Goal: Register for event/course

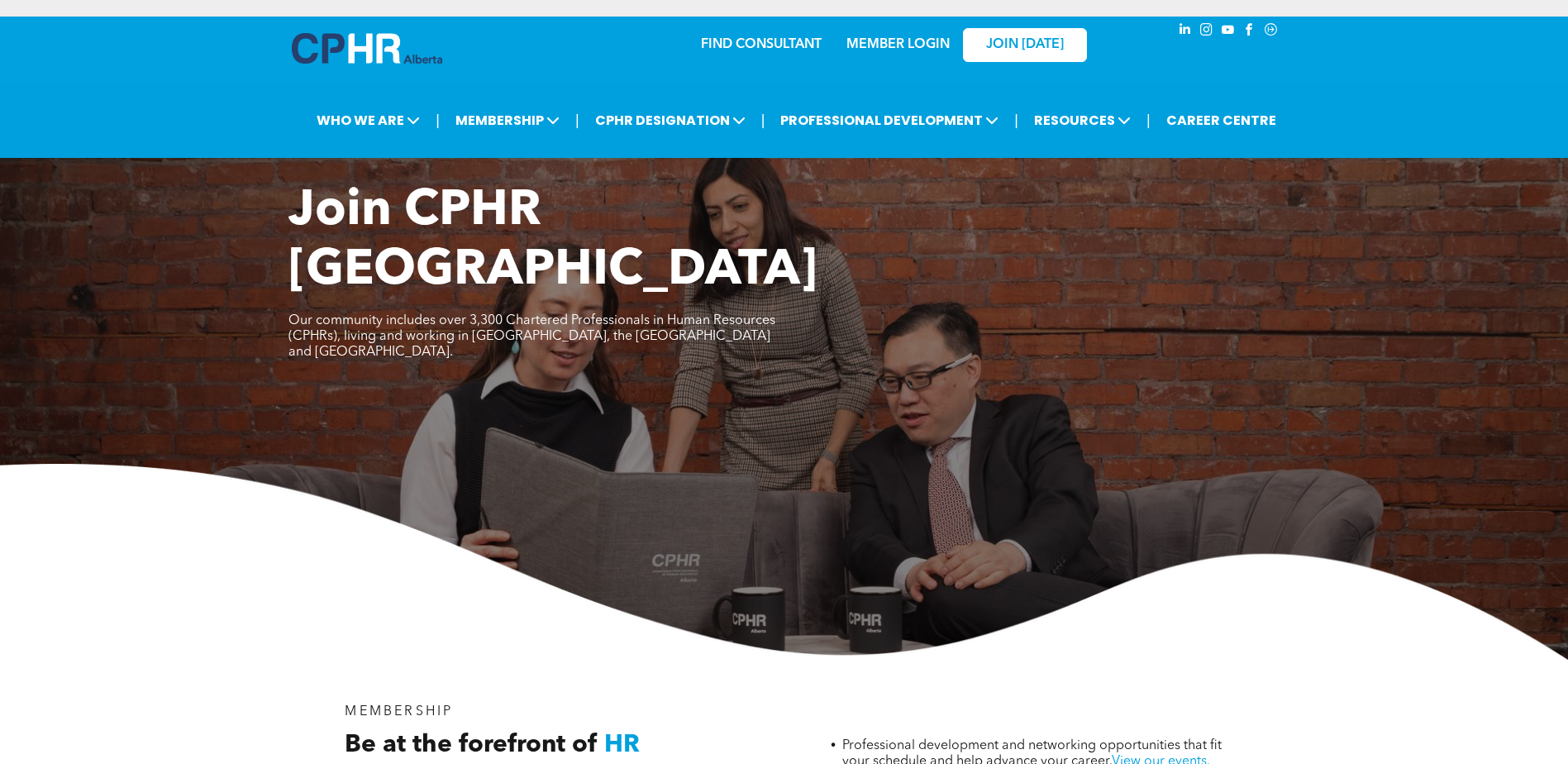
click at [921, 40] on link "MEMBER LOGIN" at bounding box center [897, 44] width 104 height 13
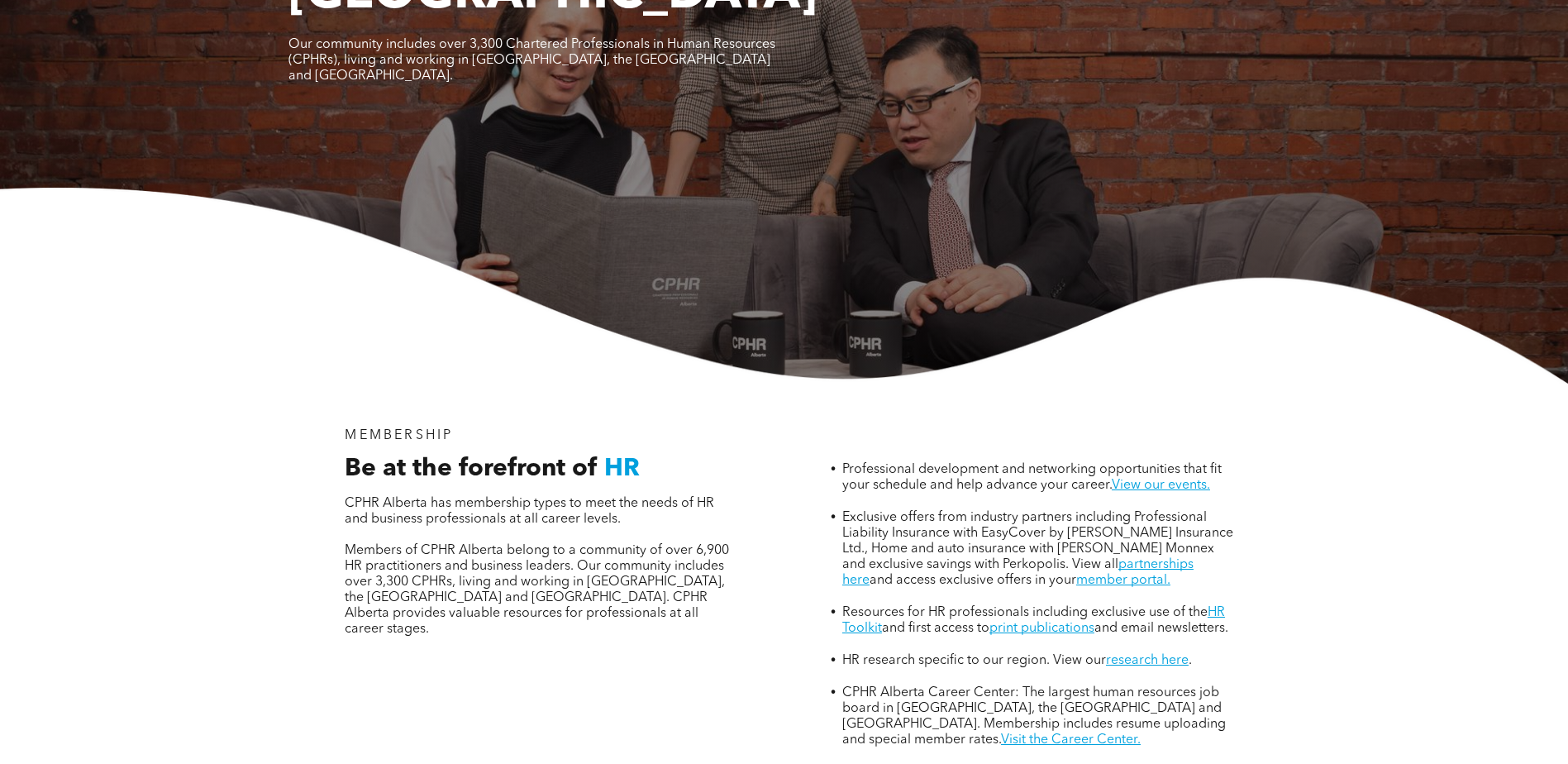
scroll to position [82, 0]
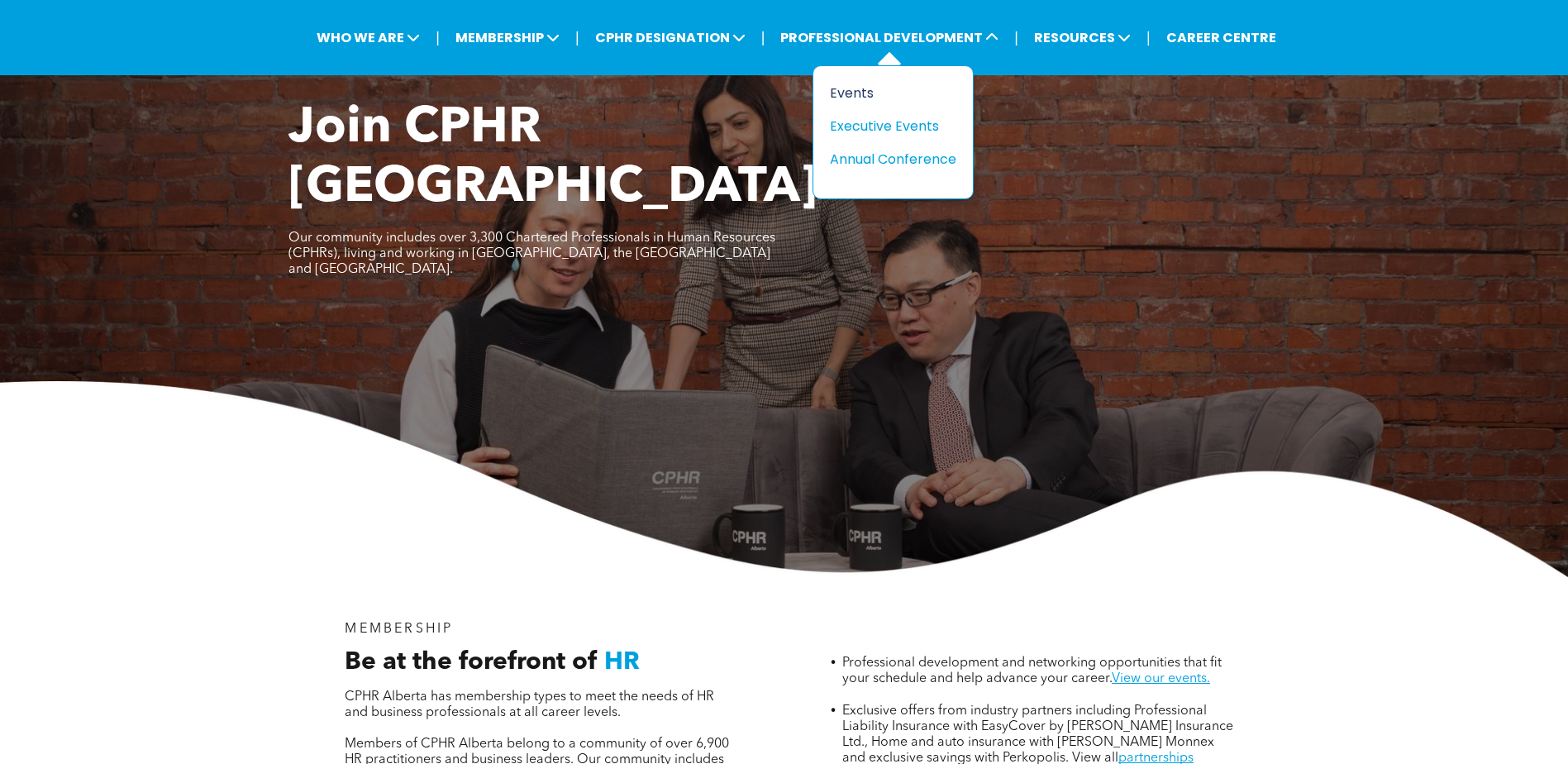
click at [866, 97] on div "Events" at bounding box center [887, 92] width 114 height 20
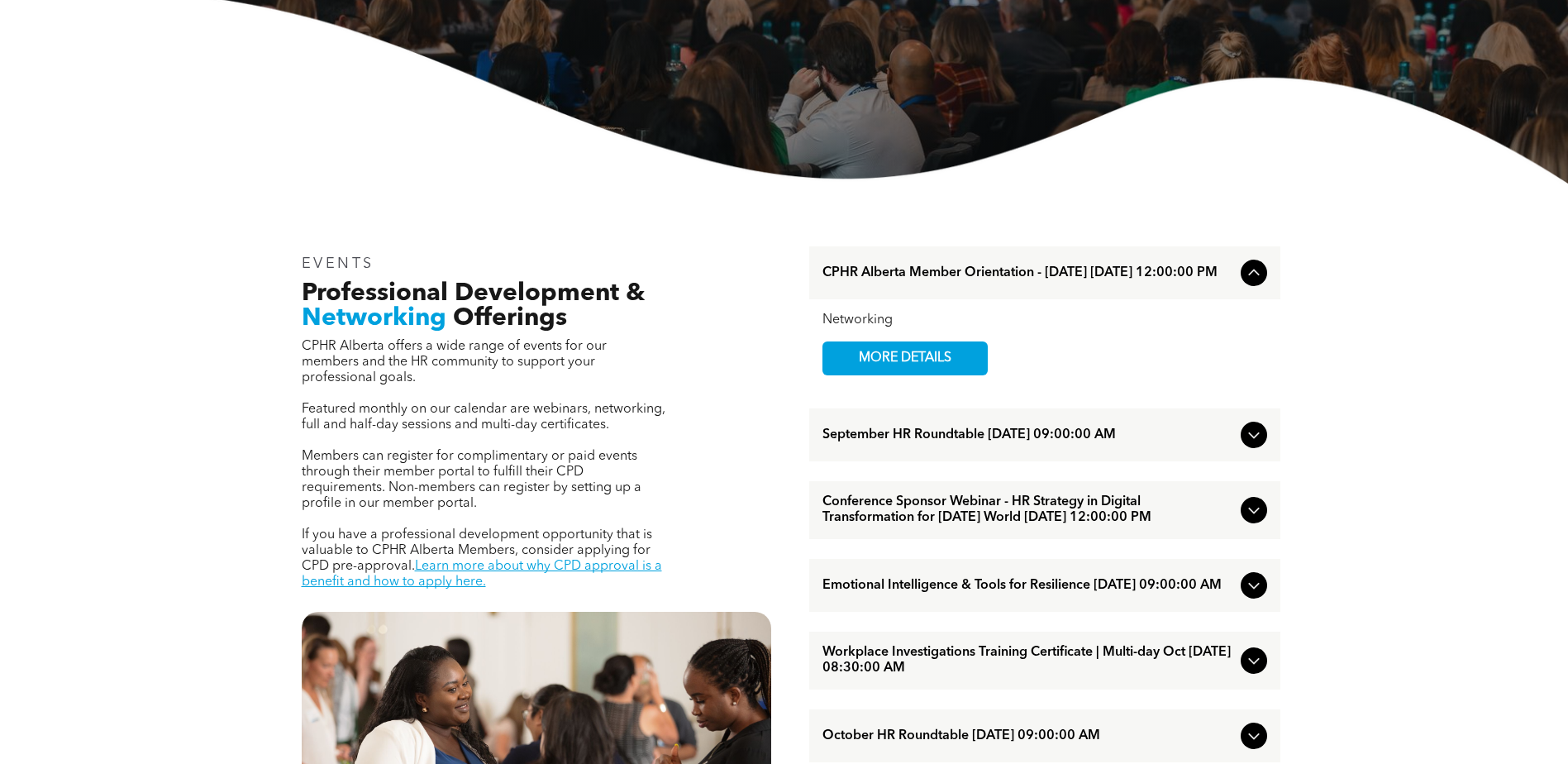
scroll to position [414, 0]
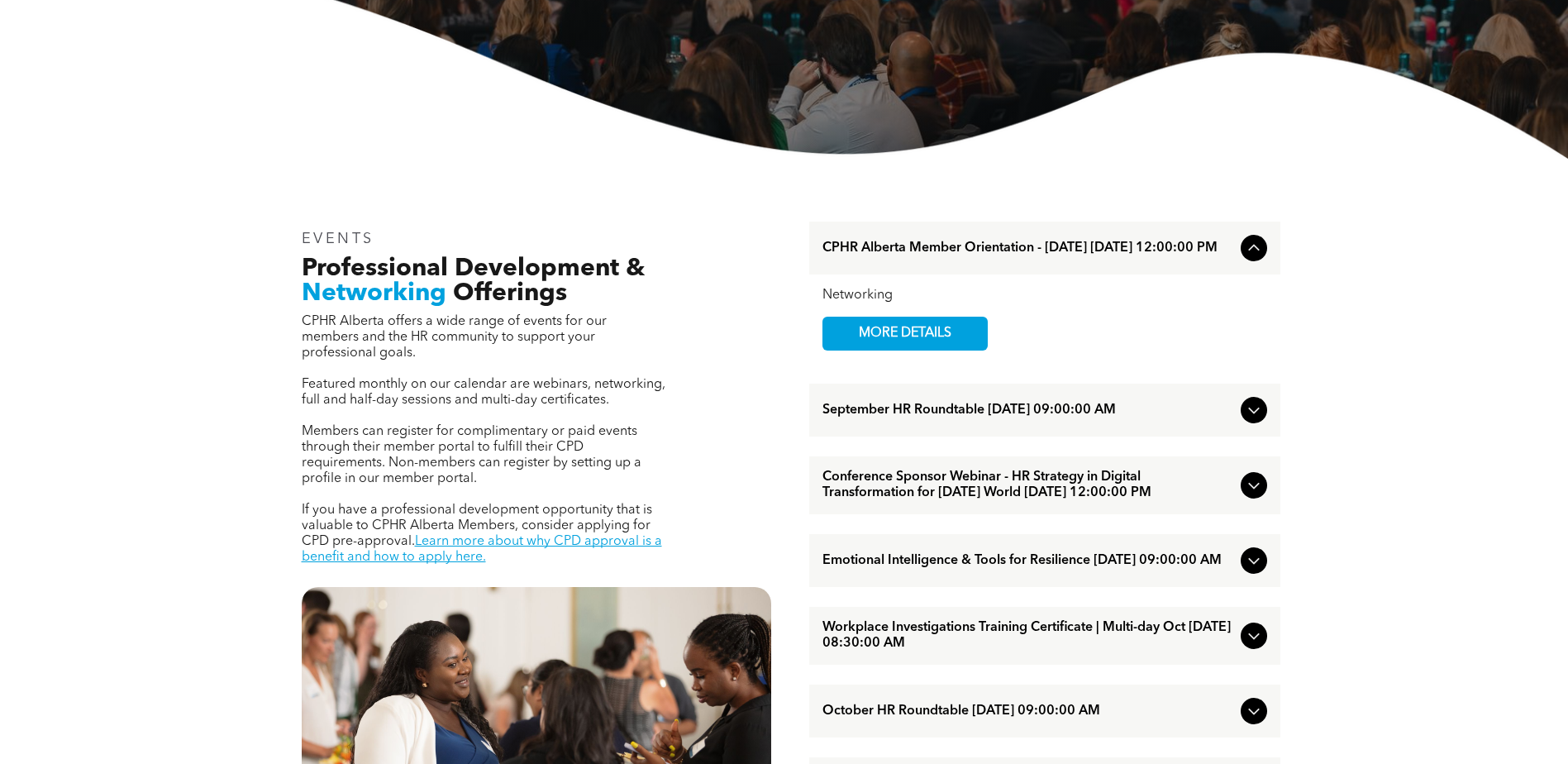
click at [1251, 414] on icon at bounding box center [1254, 410] width 19 height 19
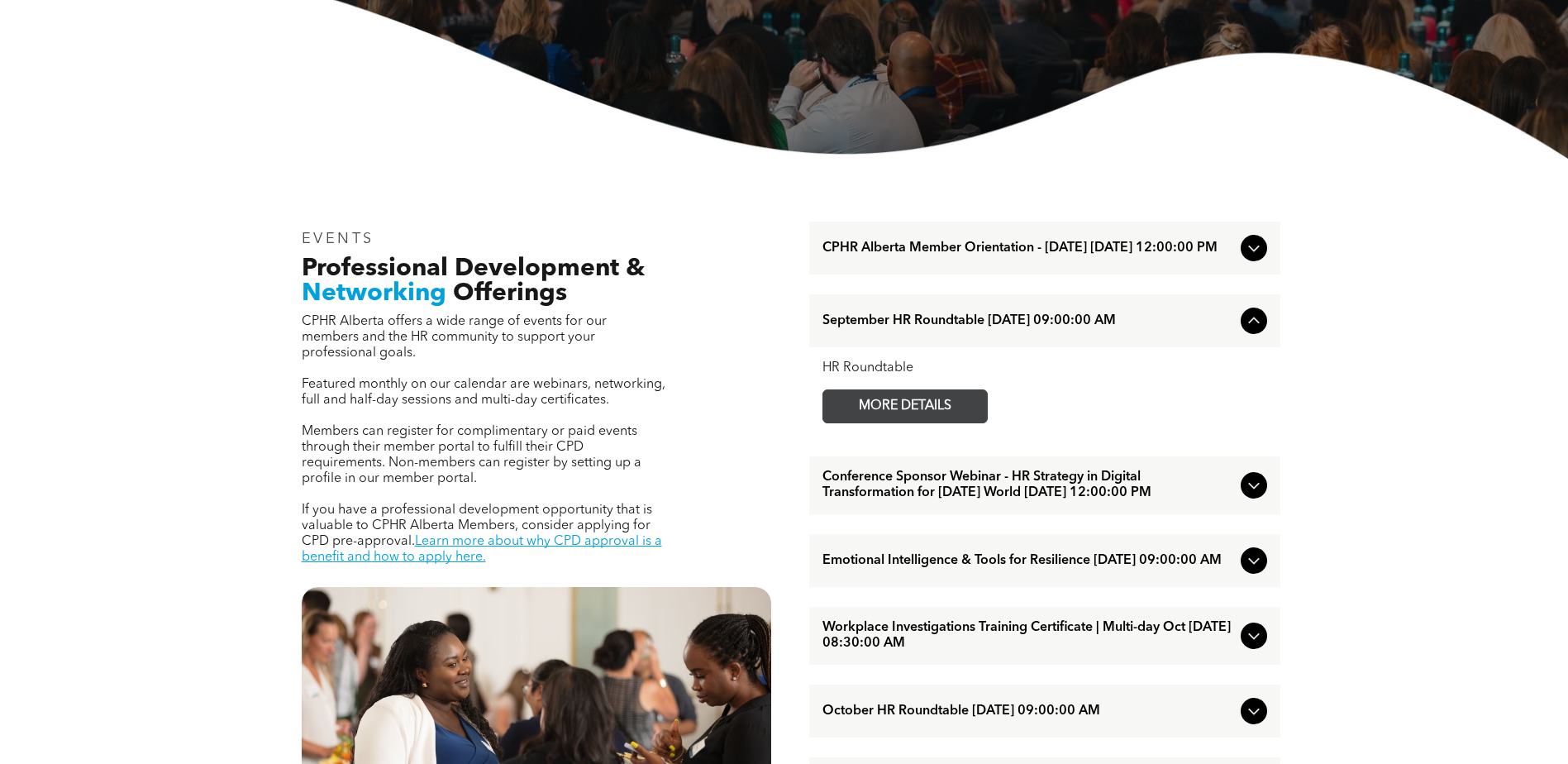
click at [956, 417] on span "MORE DETAILS" at bounding box center [904, 406] width 130 height 32
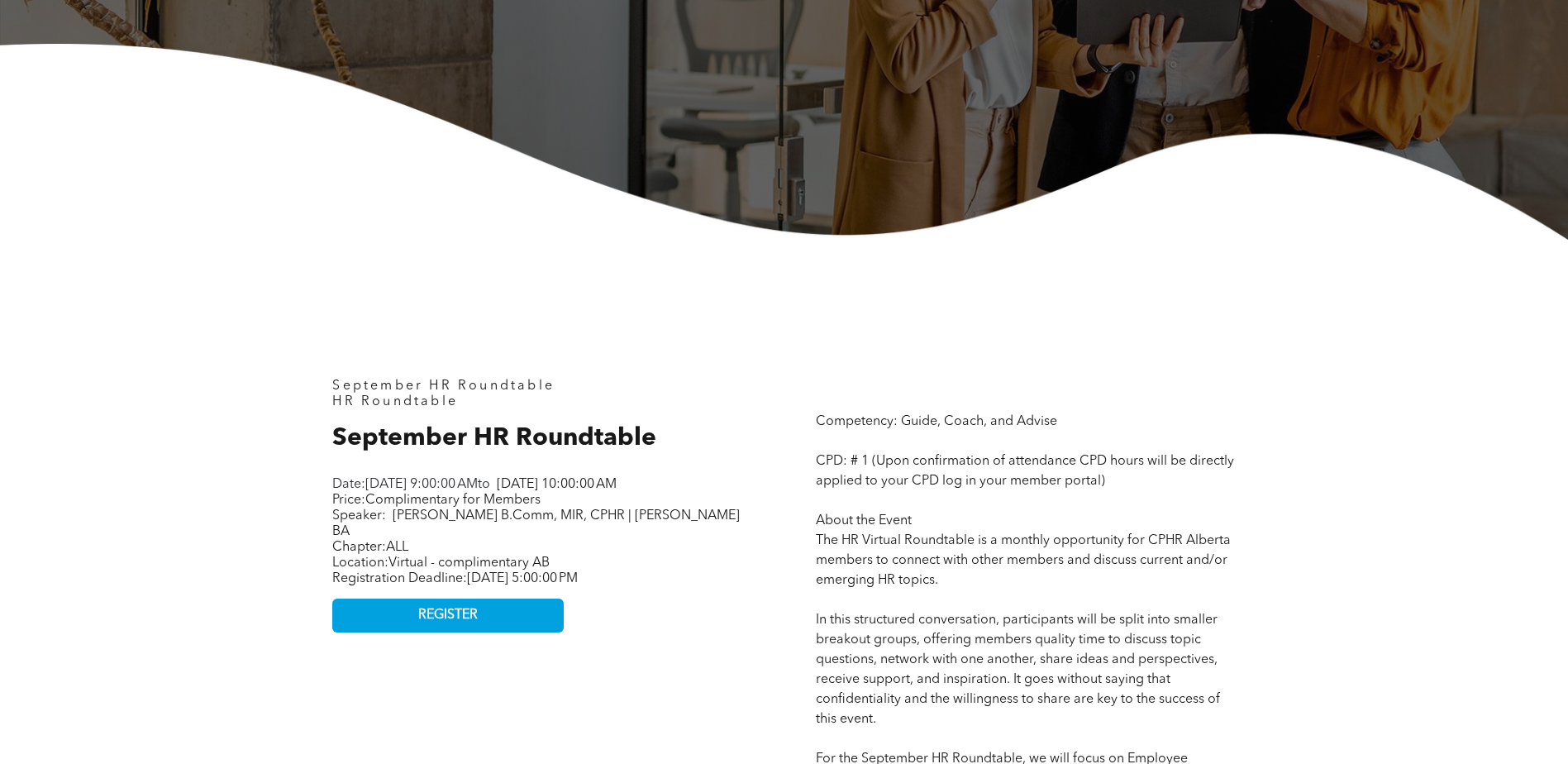
scroll to position [661, 0]
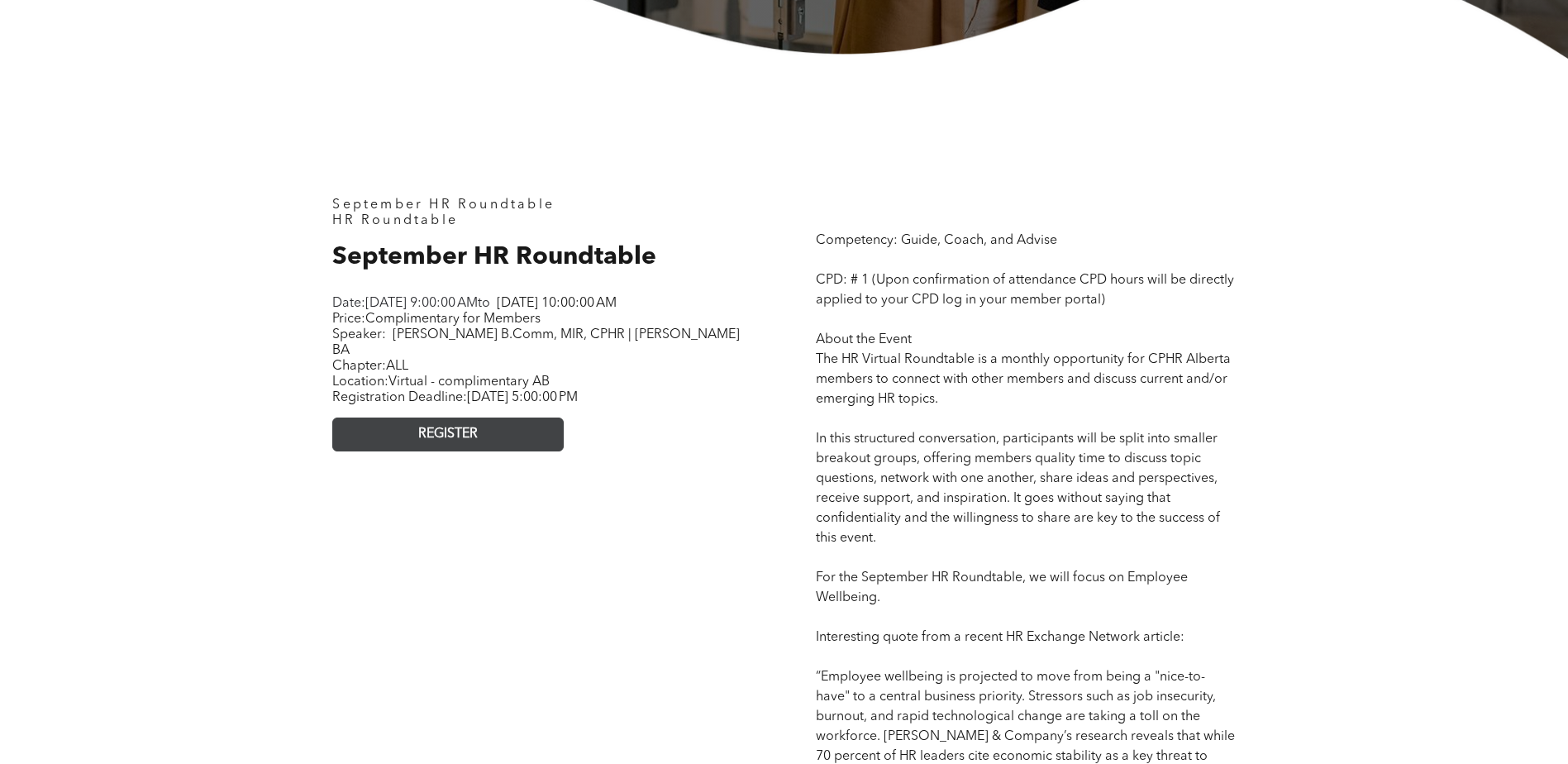
click at [448, 417] on link "REGISTER" at bounding box center [447, 434] width 231 height 34
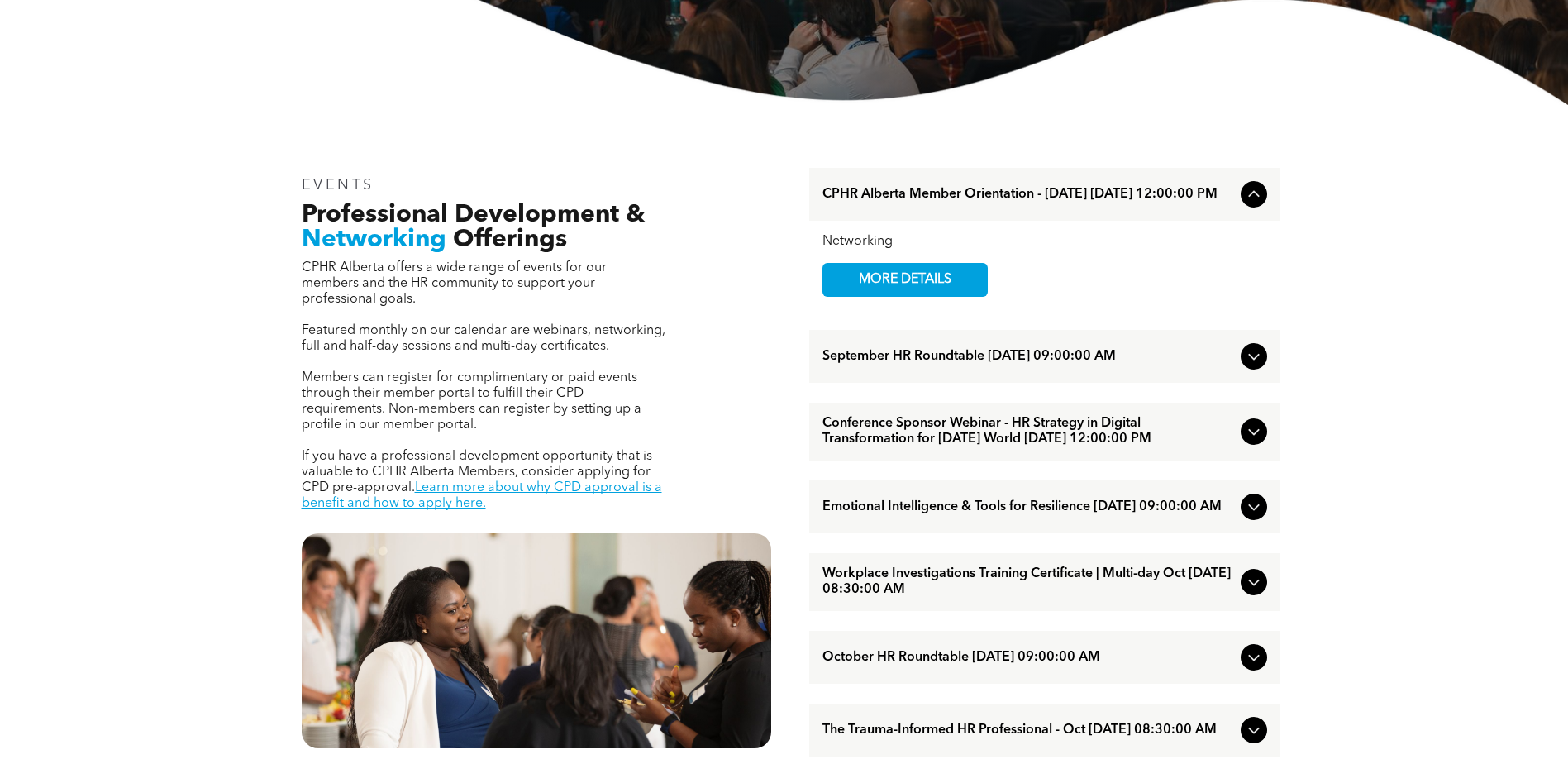
scroll to position [496, 0]
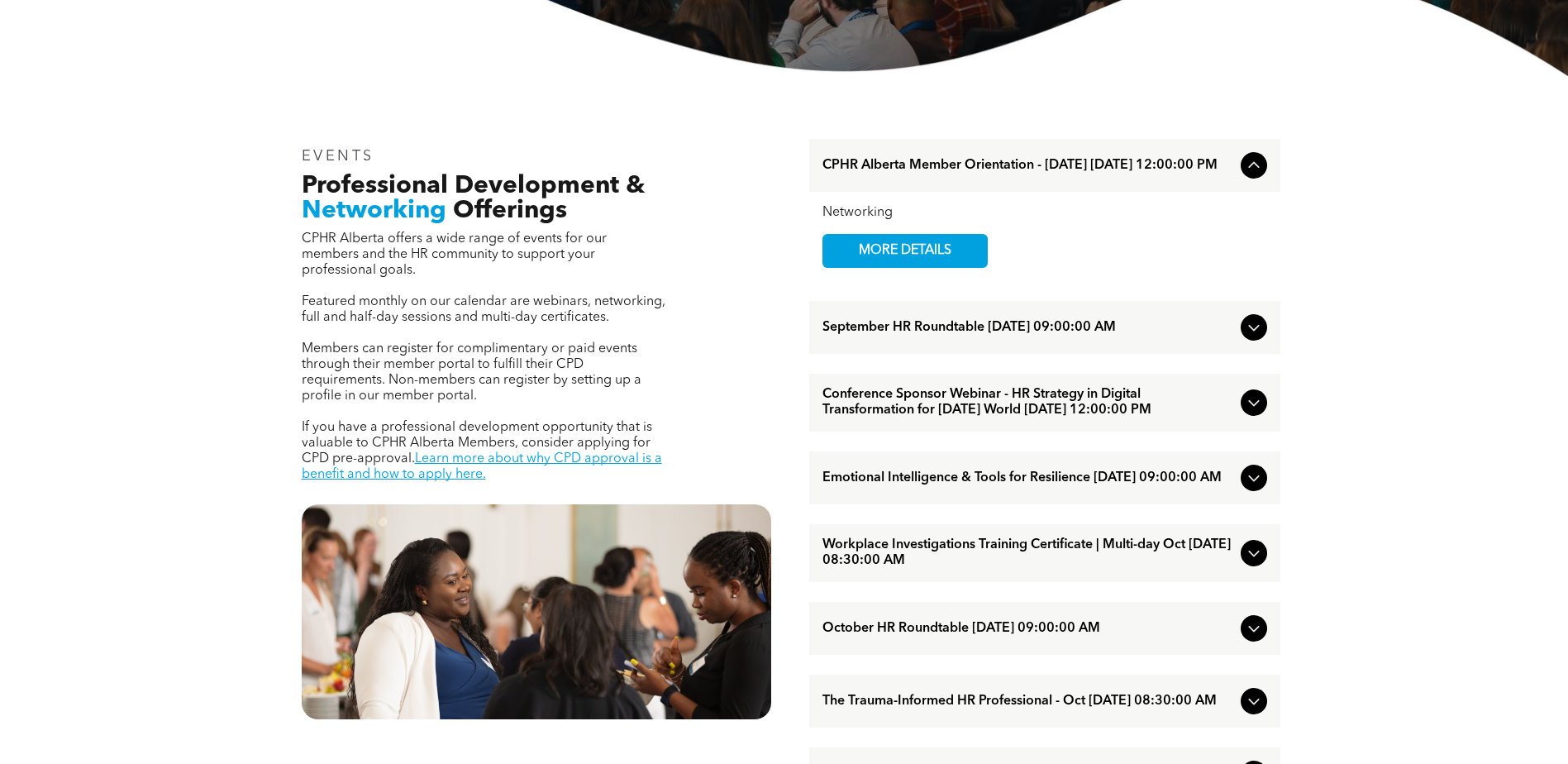
click at [1045, 636] on span "October HR Roundtable [DATE] 09:00:00 AM" at bounding box center [1028, 629] width 412 height 16
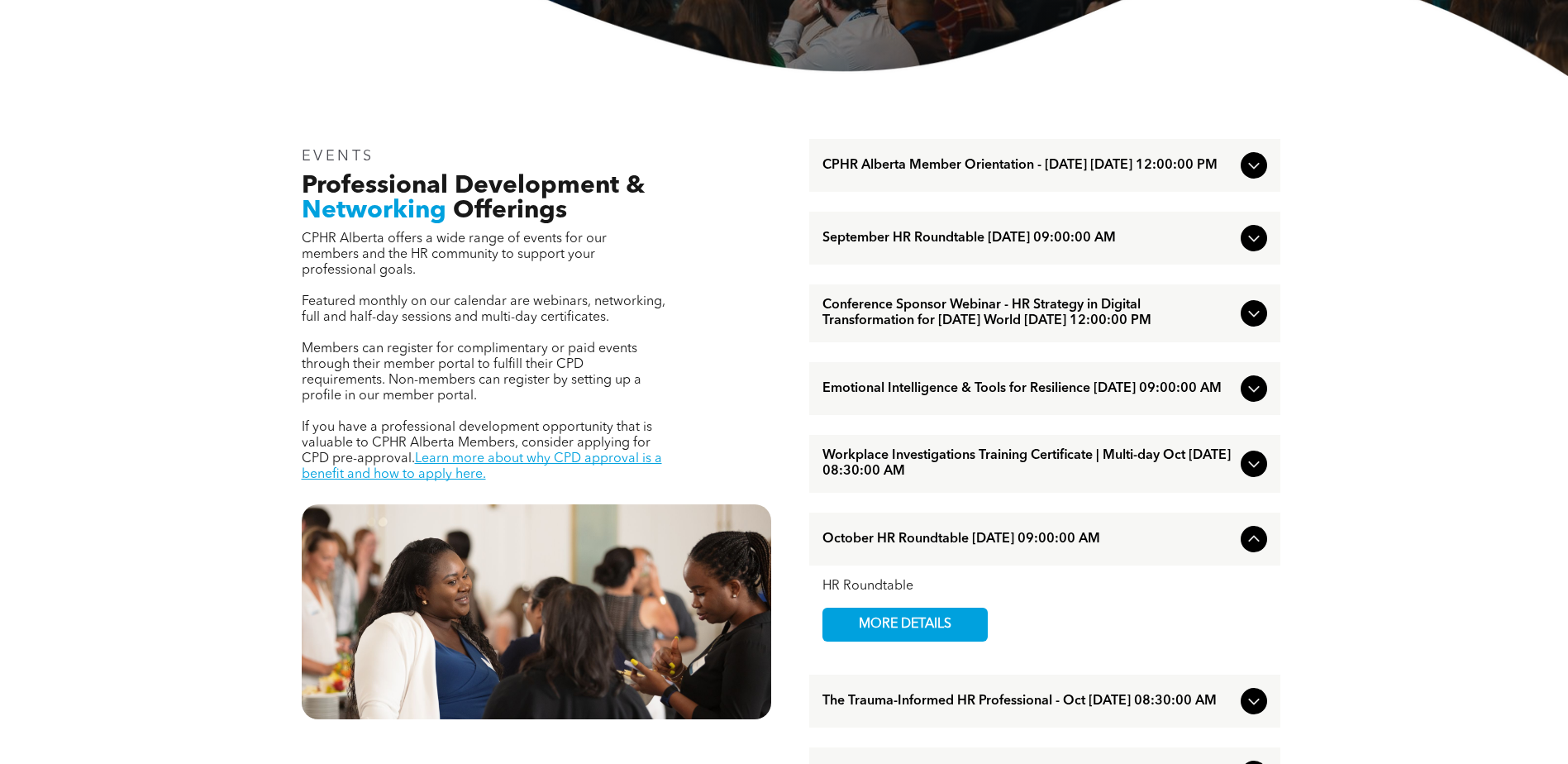
click at [1168, 548] on span "October HR Roundtable [DATE] 09:00:00 AM" at bounding box center [1028, 540] width 412 height 16
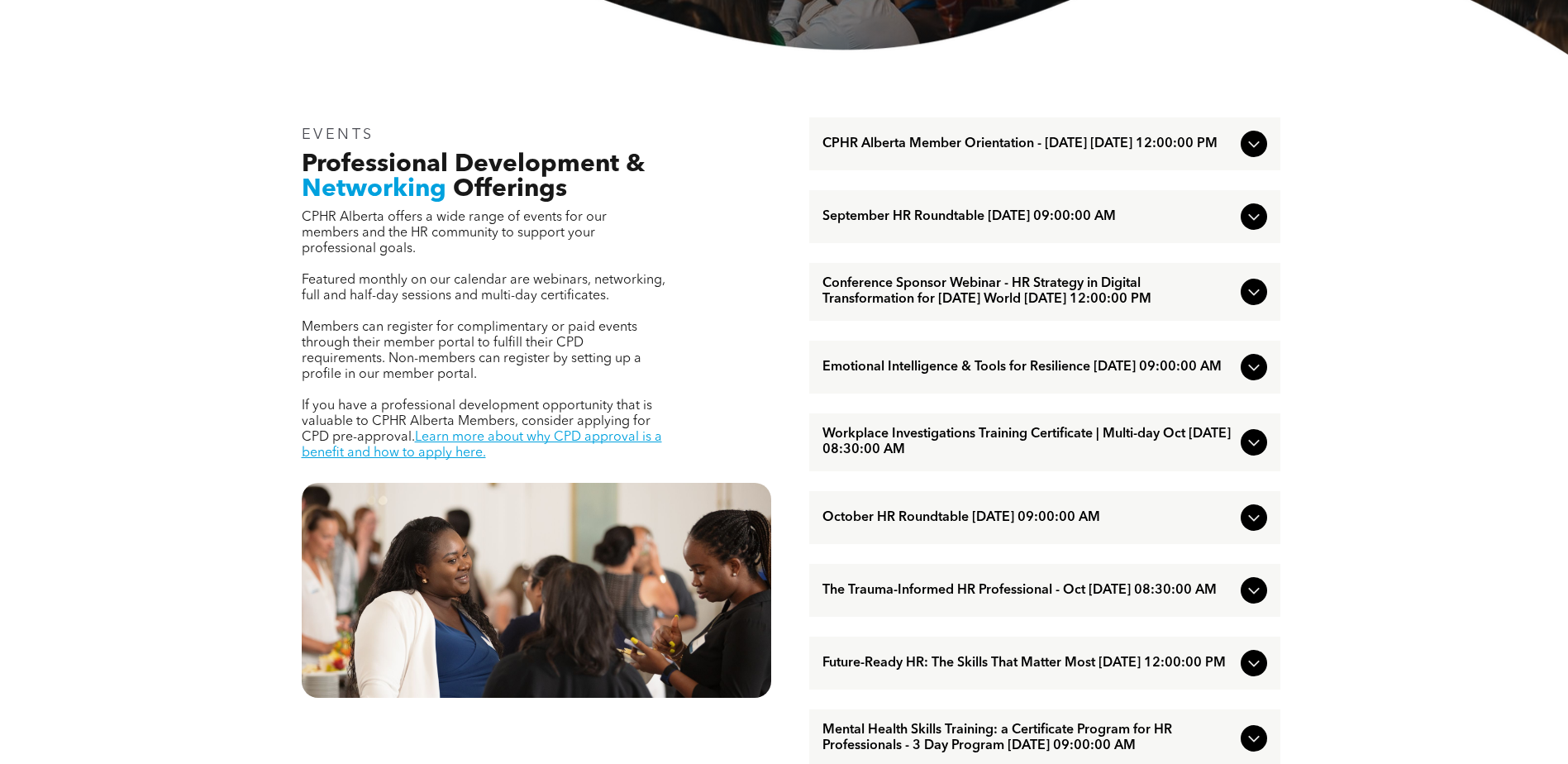
scroll to position [579, 0]
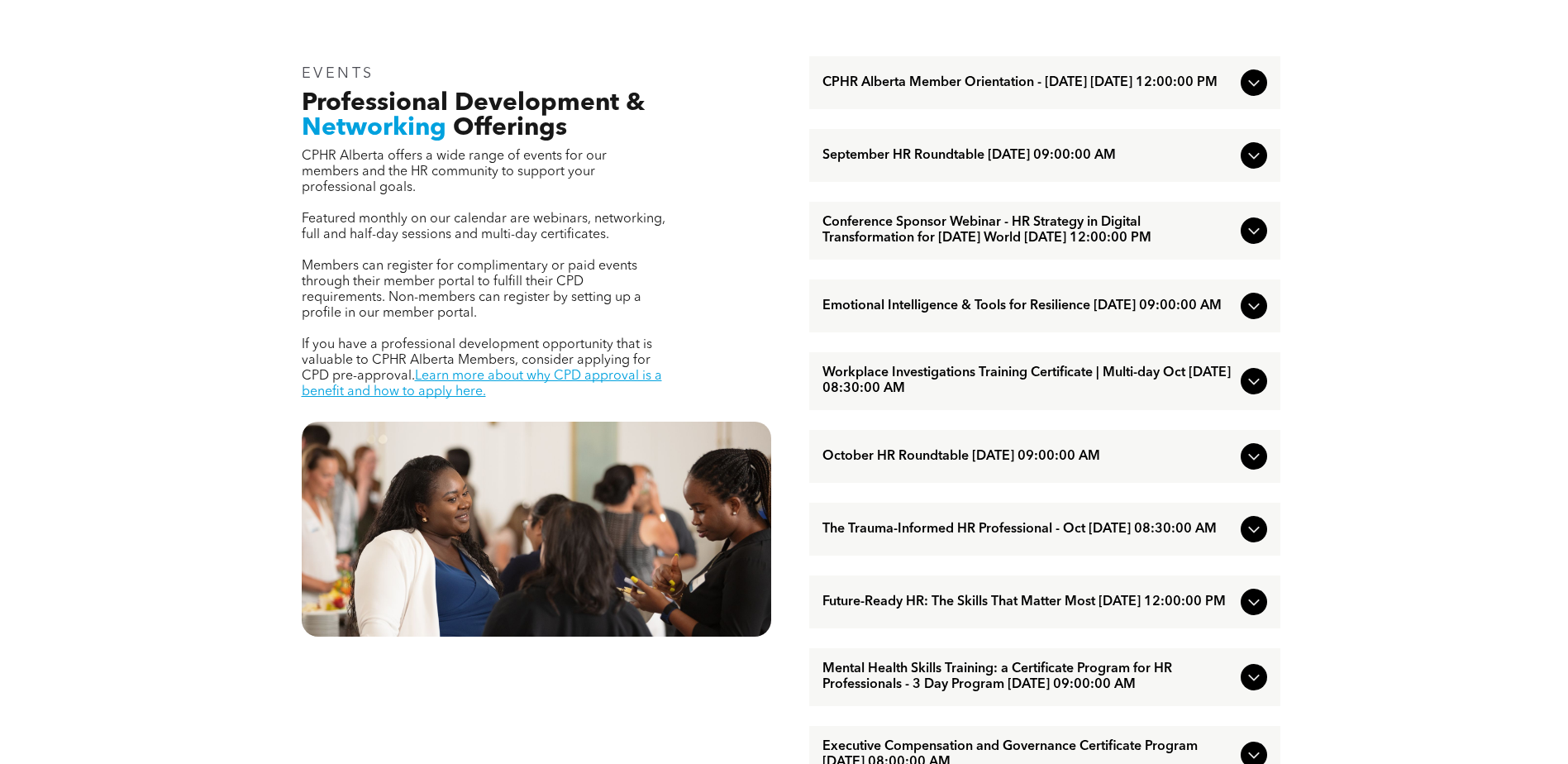
click at [1002, 537] on span "The Trauma-Informed HR Professional - Oct [DATE] 08:30:00 AM" at bounding box center [1028, 530] width 412 height 16
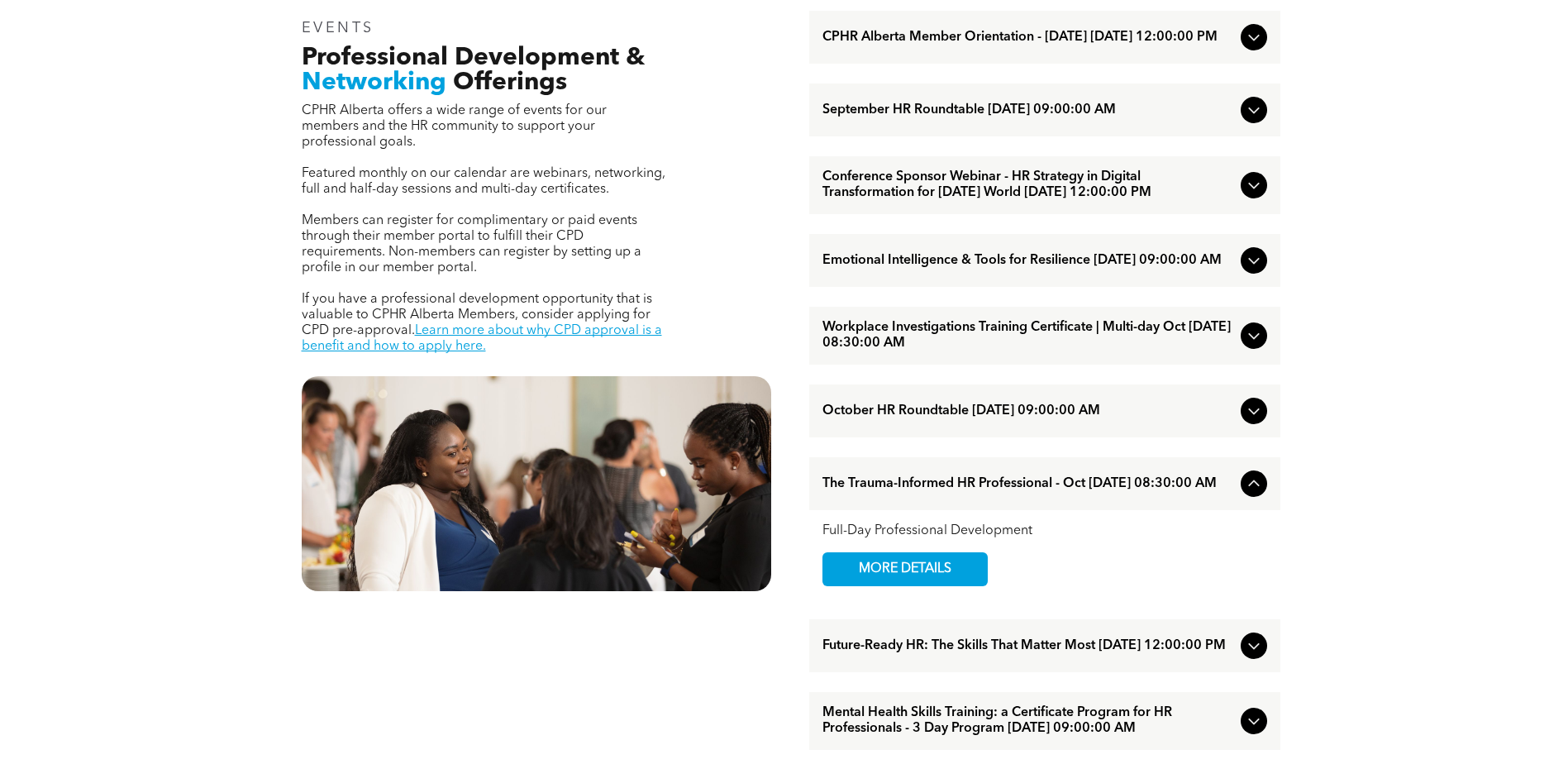
scroll to position [661, 0]
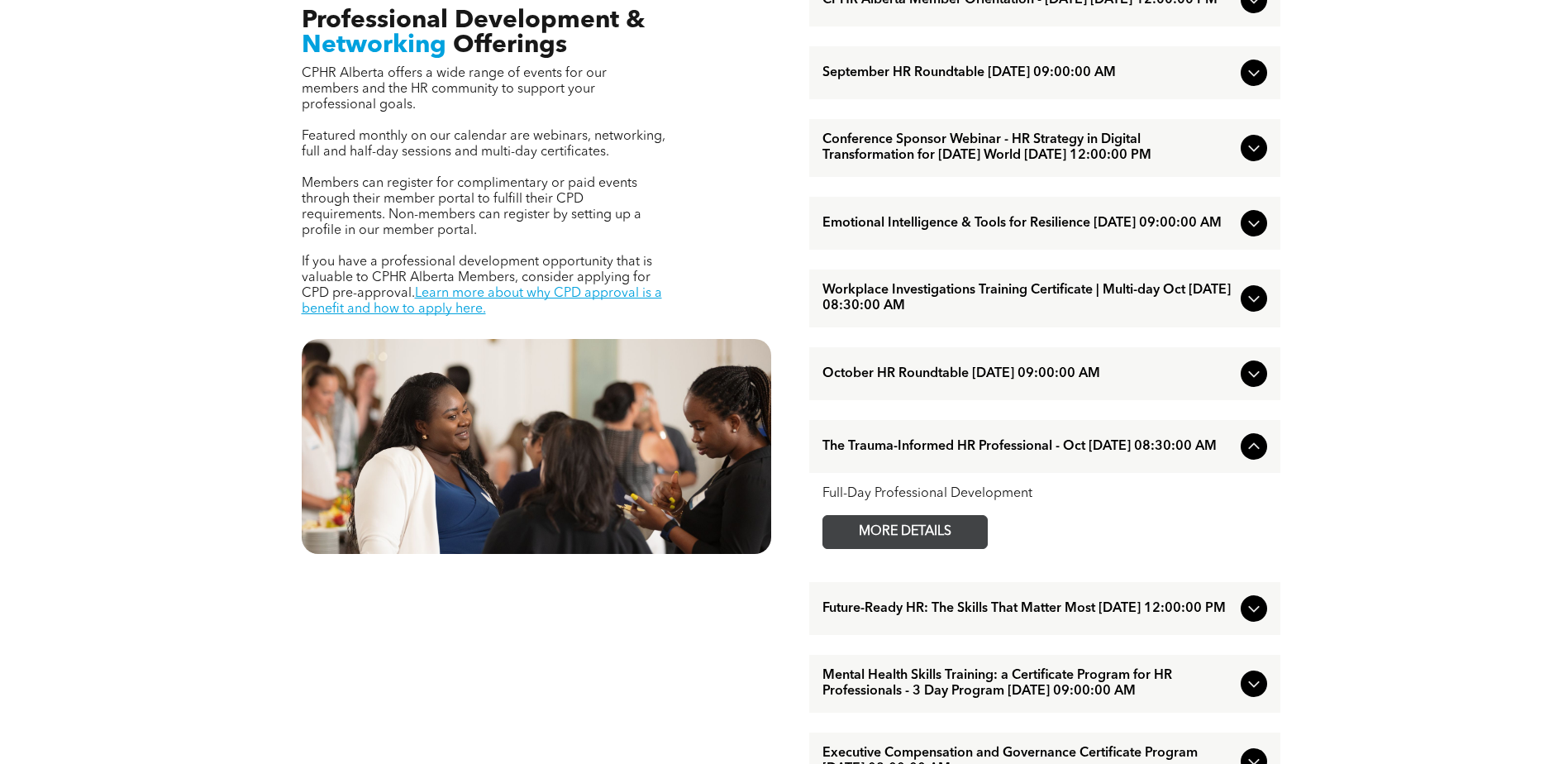
click at [968, 549] on span "MORE DETAILS" at bounding box center [904, 532] width 130 height 32
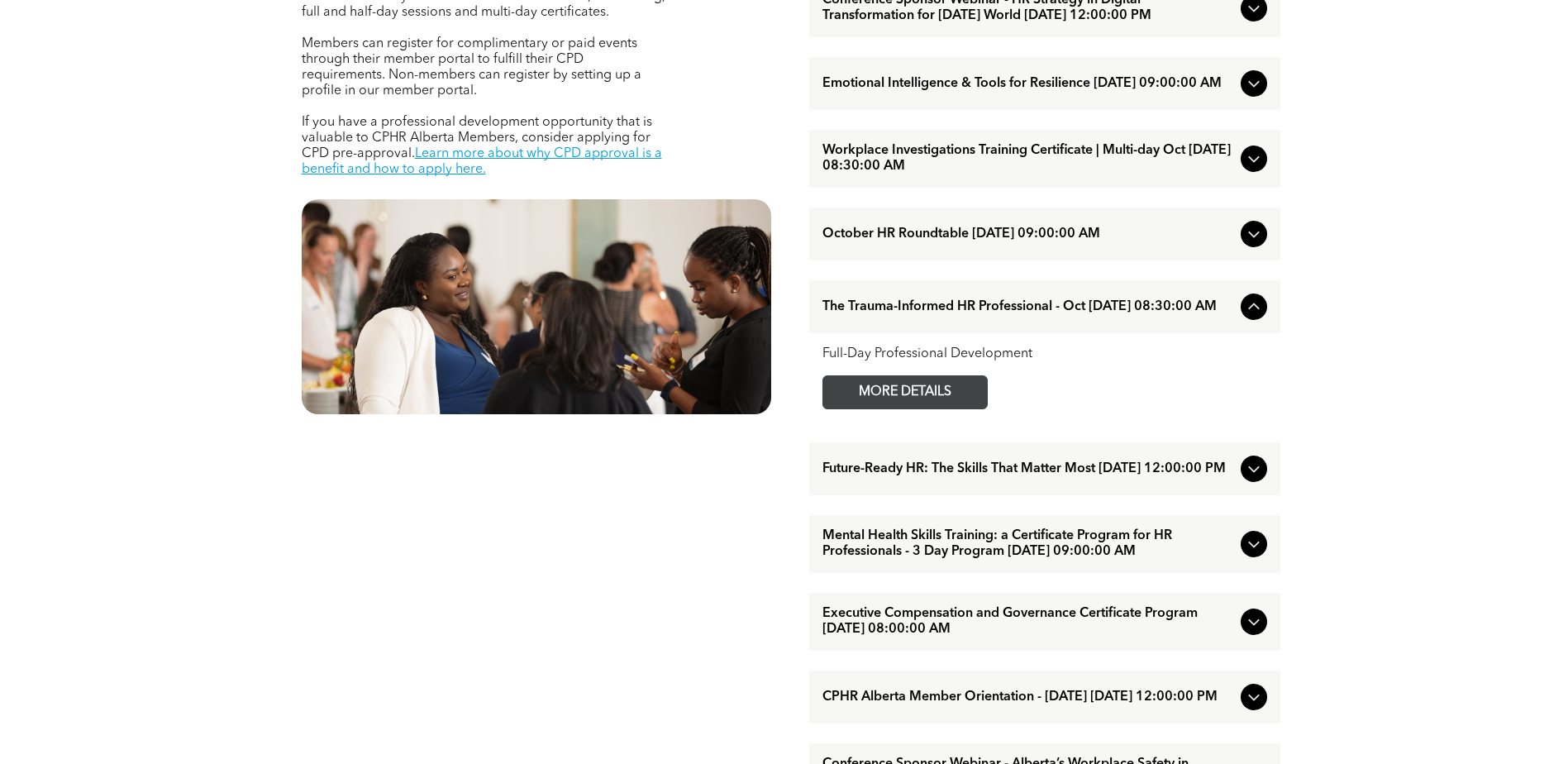
scroll to position [827, 0]
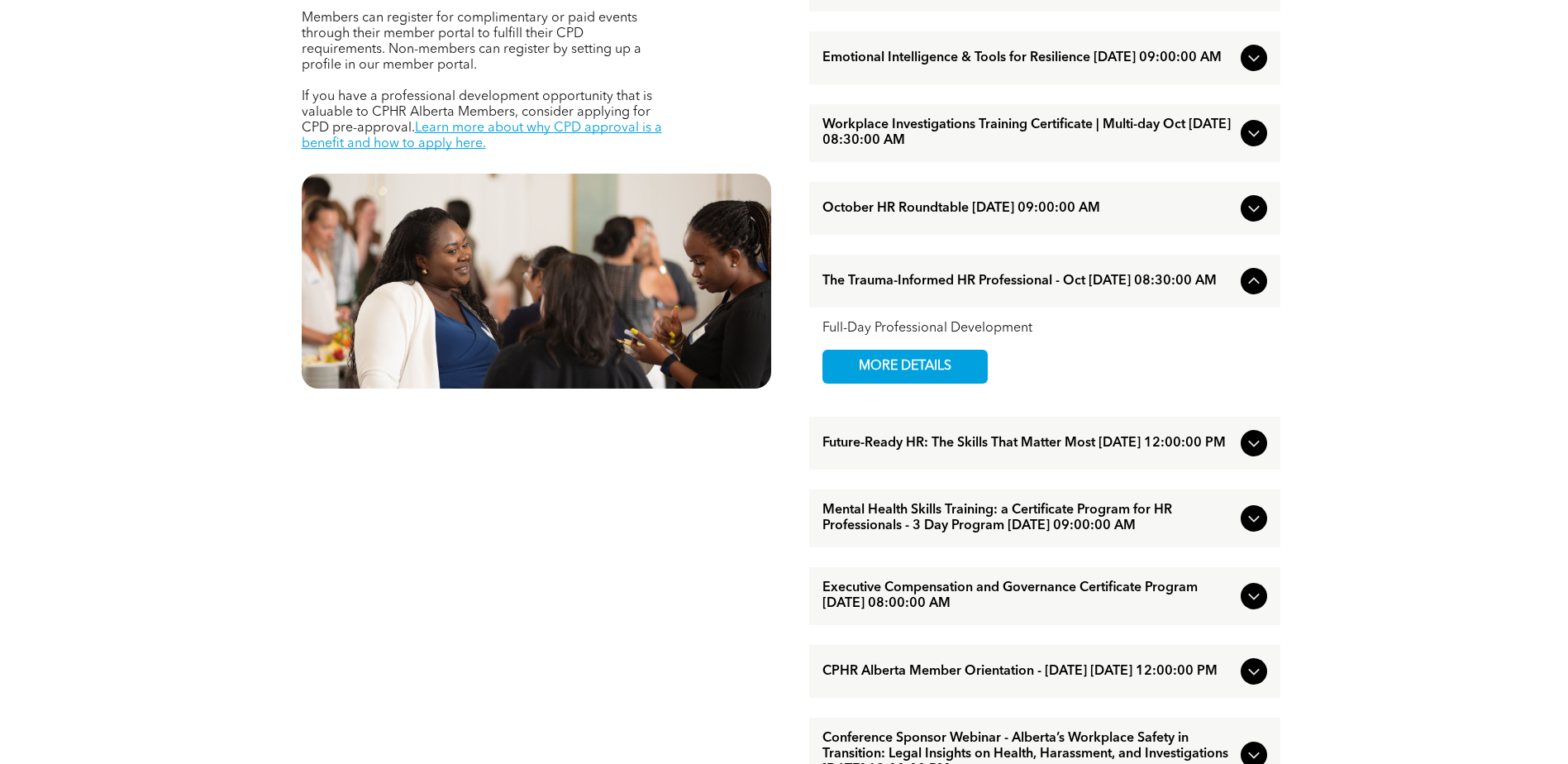
click at [1236, 470] on div "Future-Ready HR: The Skills That Matter Most [DATE] 12:00:00 PM" at bounding box center [1044, 443] width 471 height 53
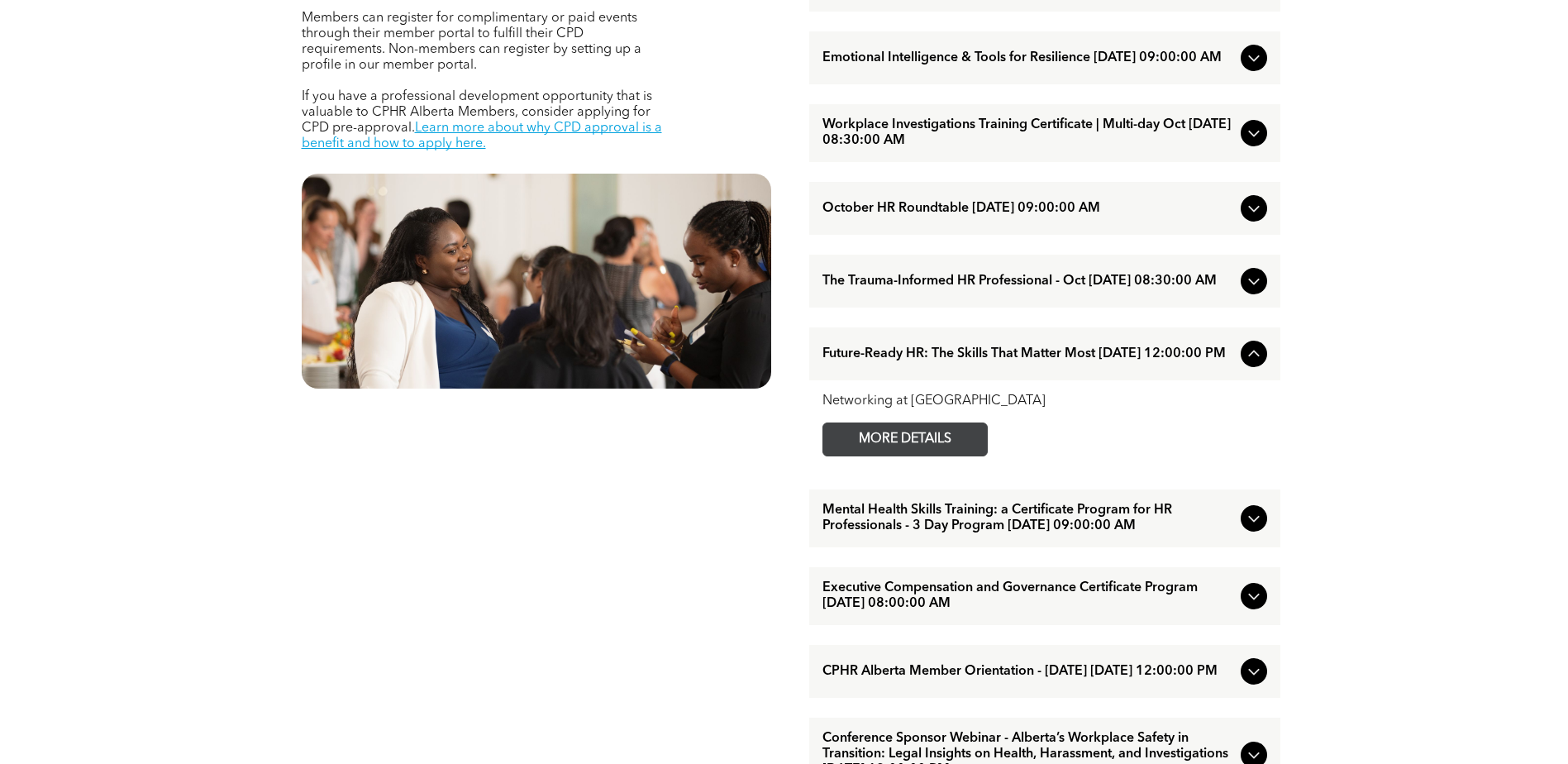
click at [967, 456] on span "MORE DETAILS" at bounding box center [904, 440] width 130 height 32
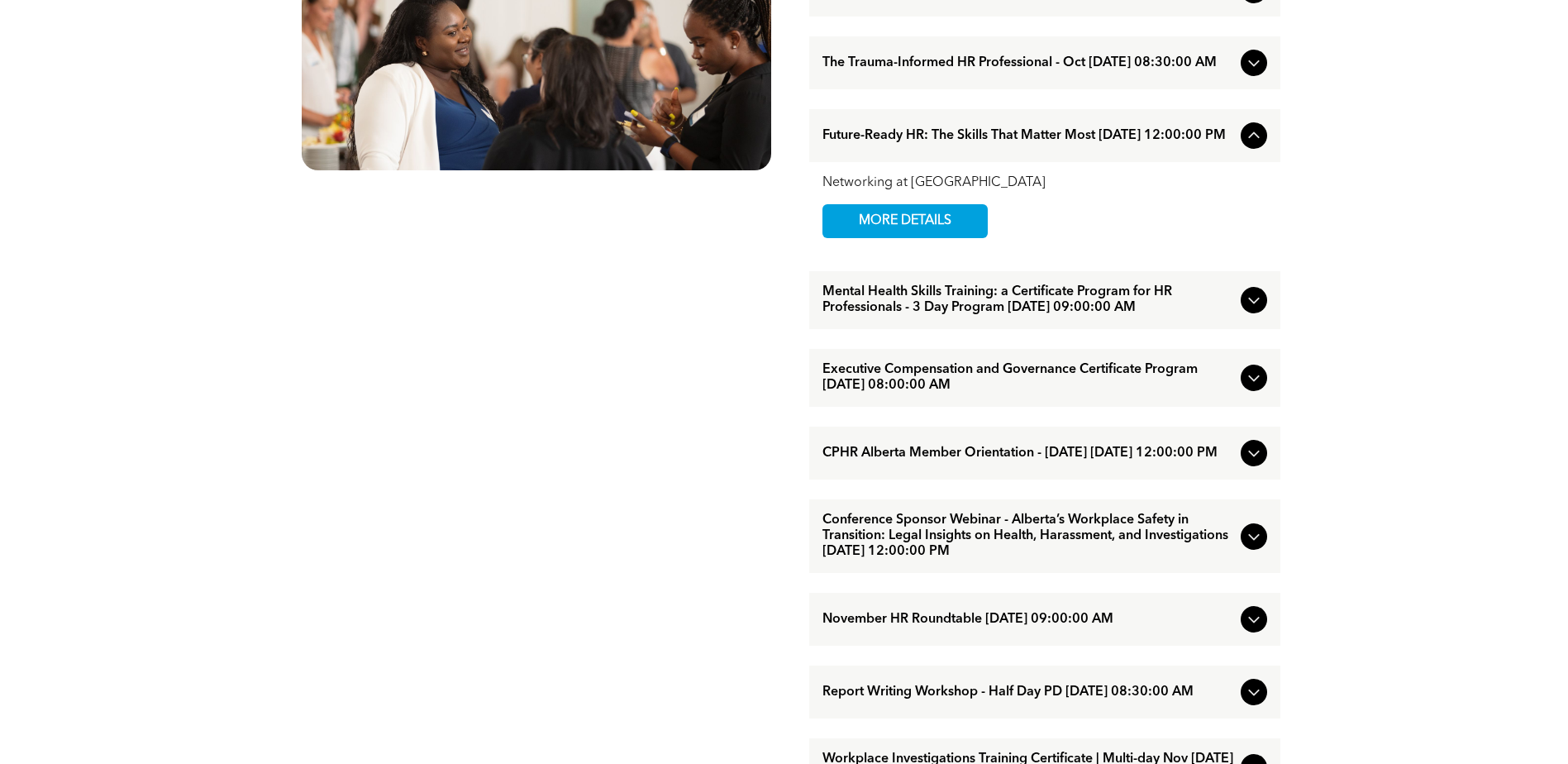
scroll to position [1075, 0]
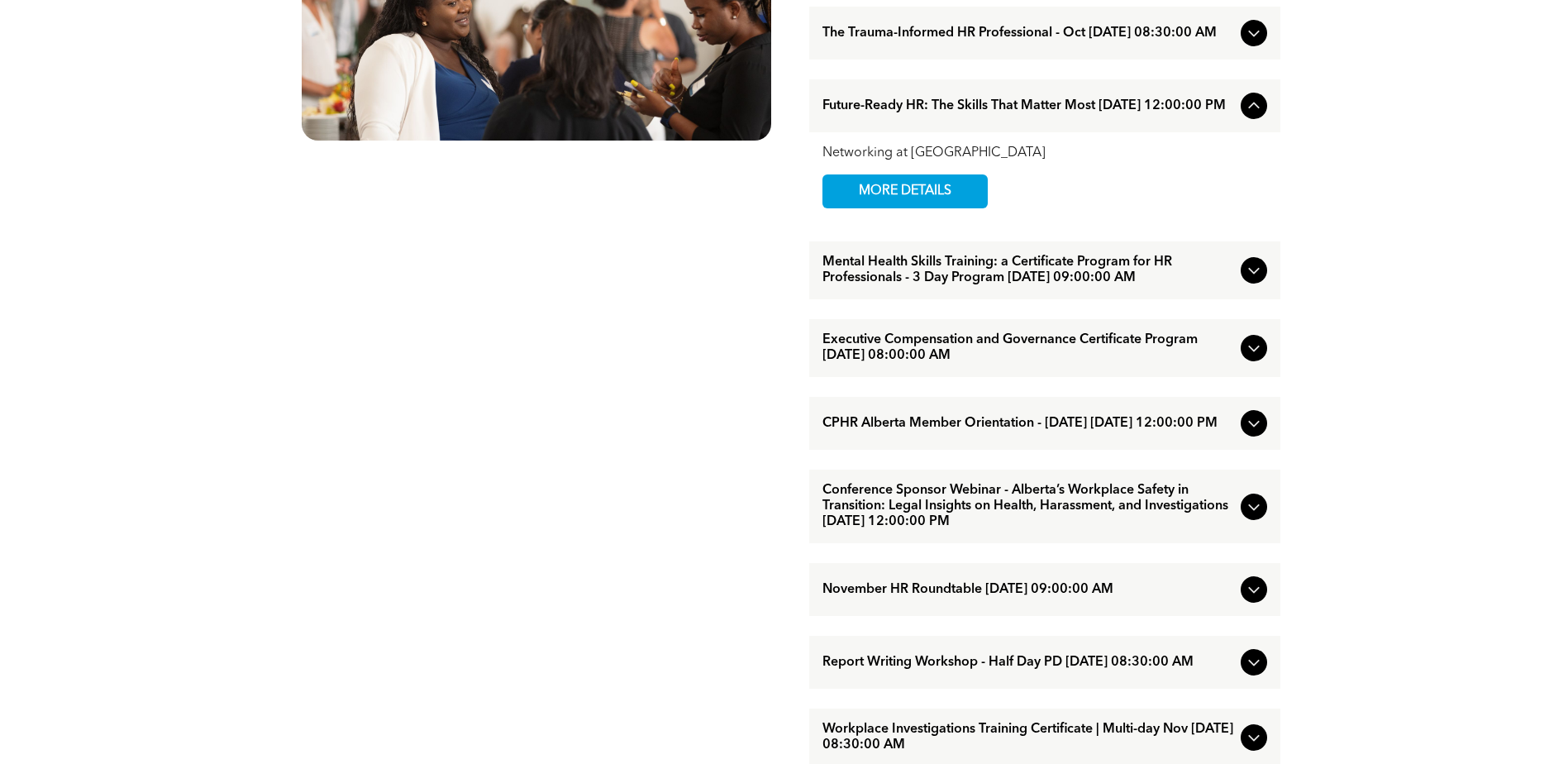
click at [1259, 517] on icon at bounding box center [1254, 507] width 19 height 19
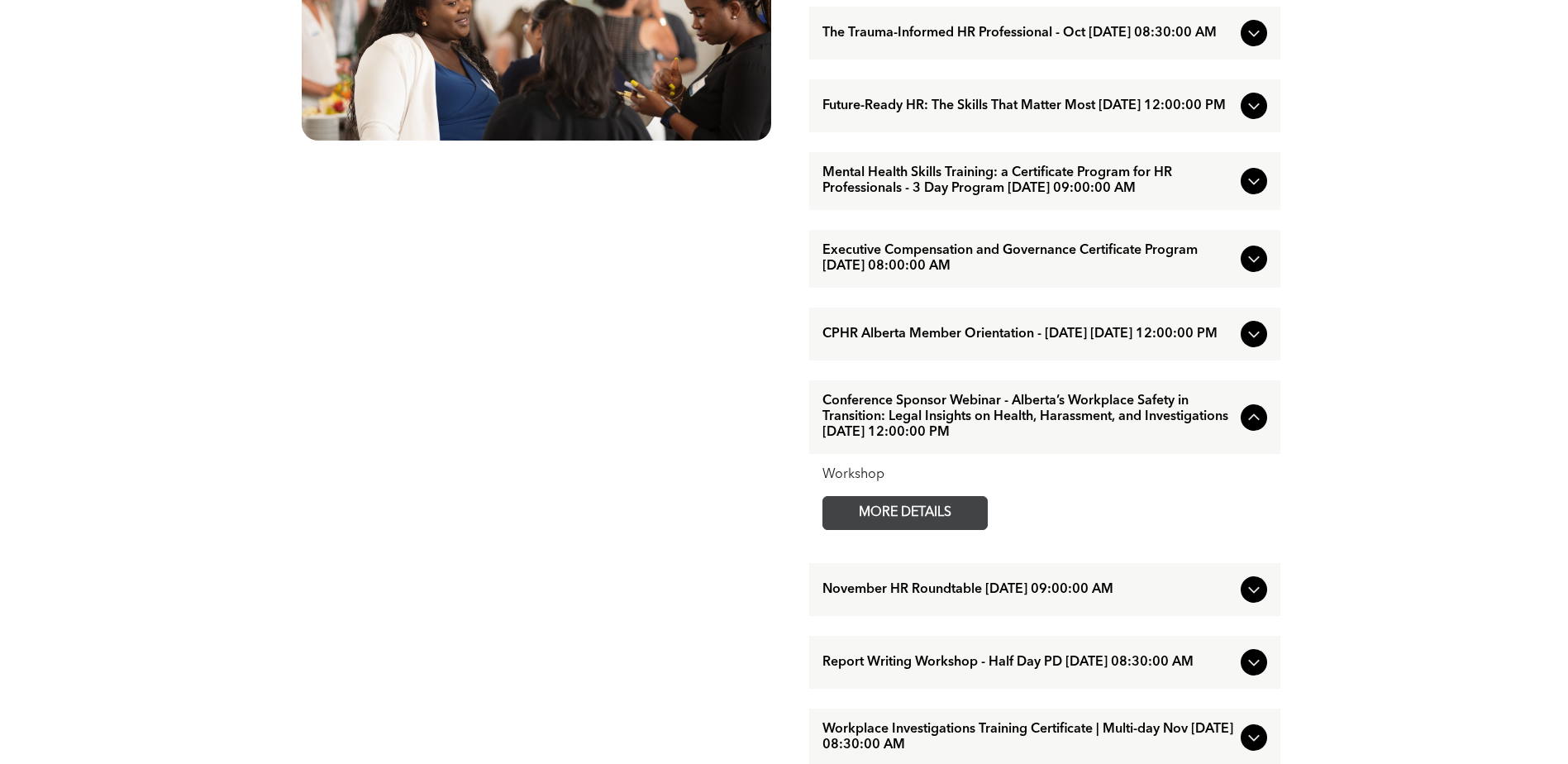
click at [971, 530] on link "MORE DETAILS" at bounding box center [904, 513] width 166 height 34
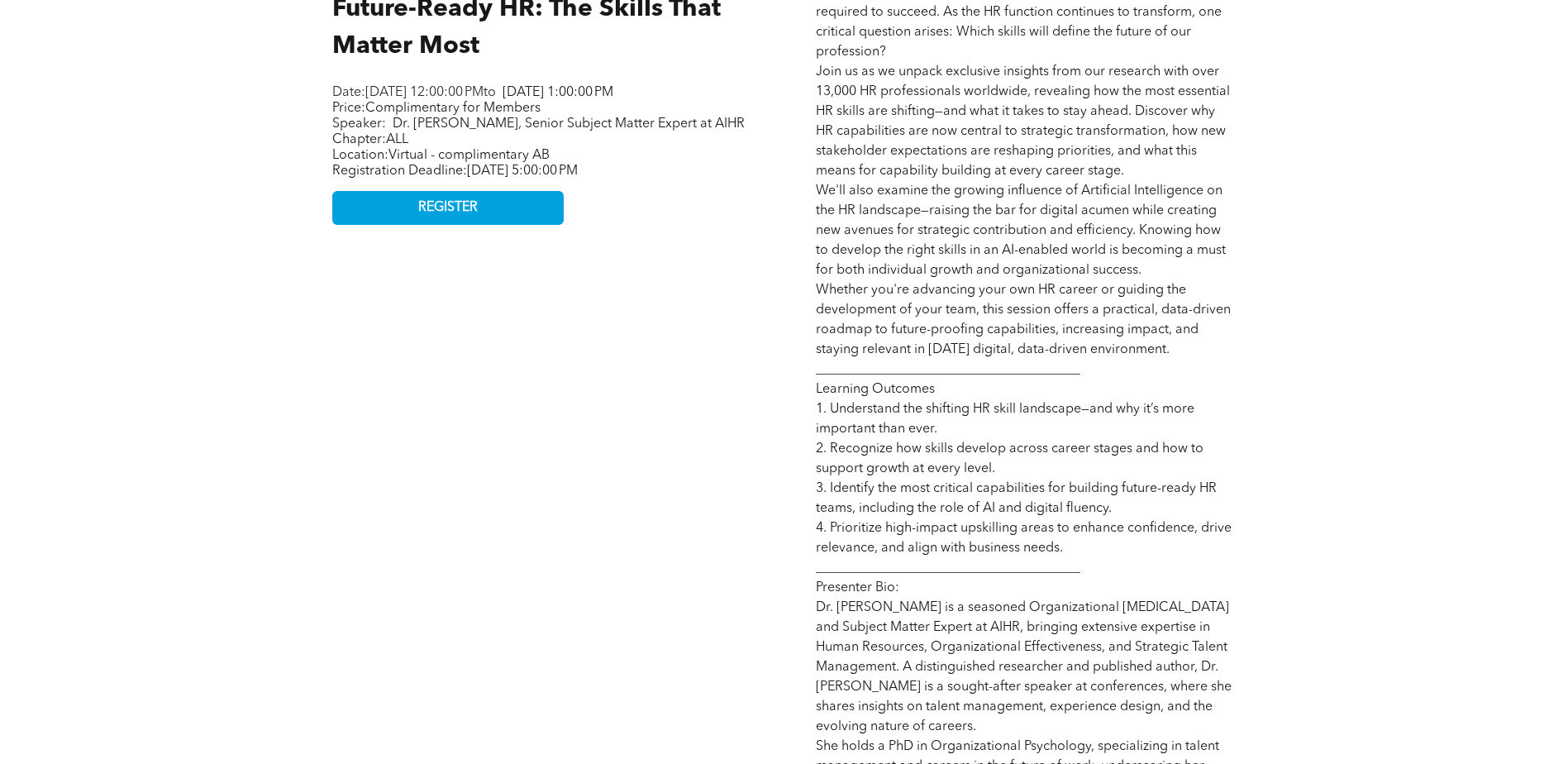
scroll to position [827, 0]
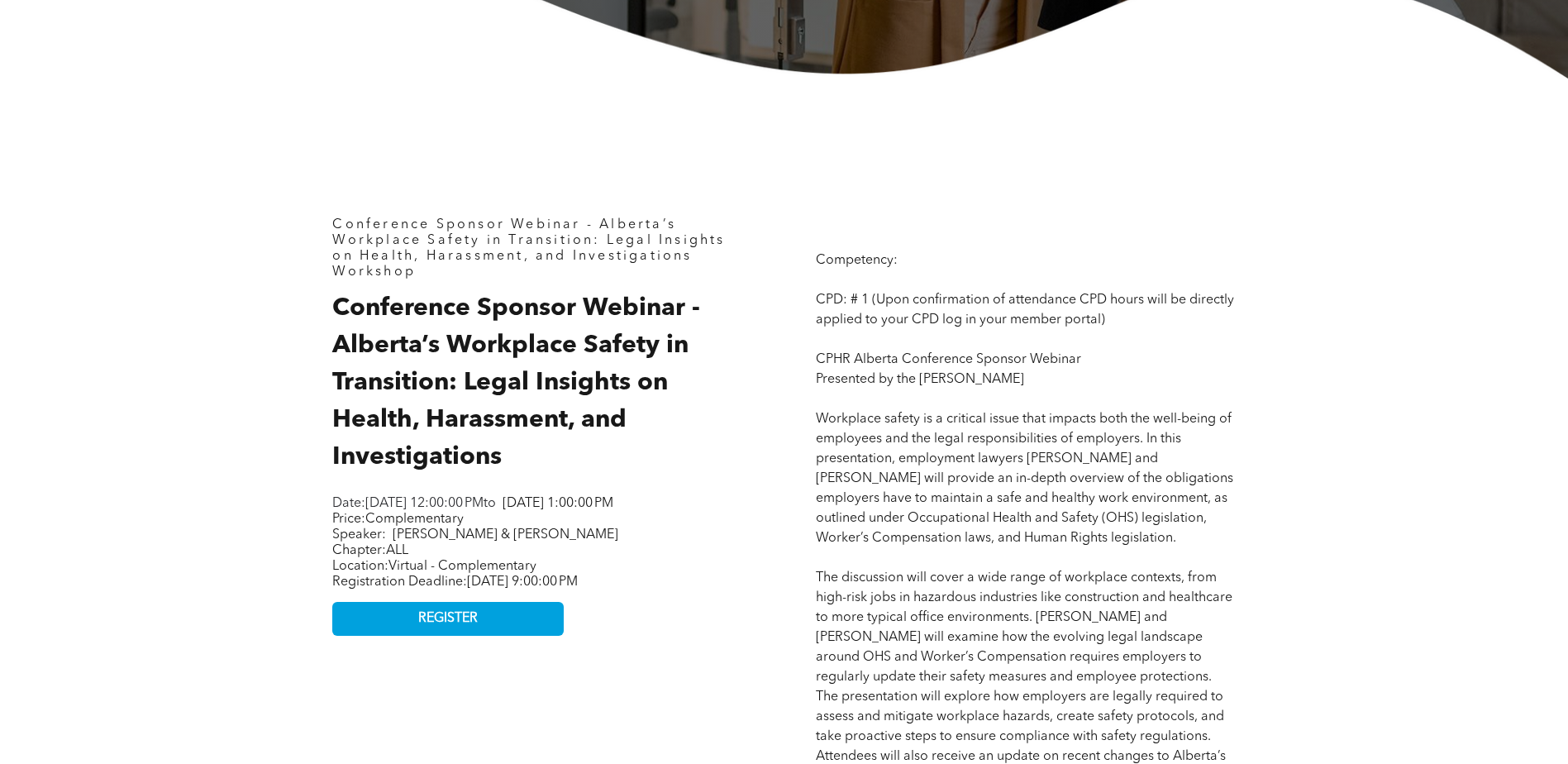
scroll to position [661, 0]
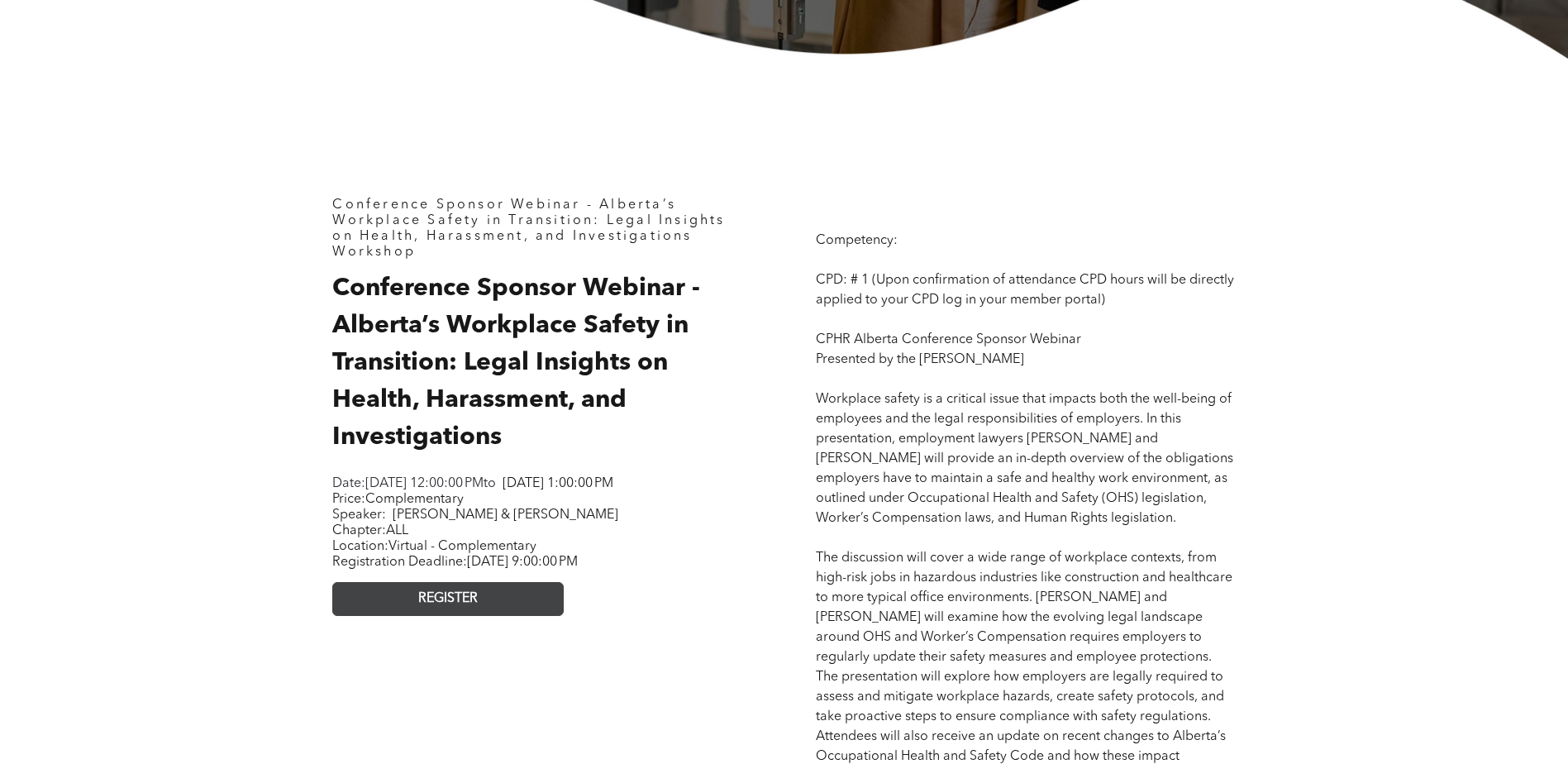
click at [470, 607] on span "REGISTER" at bounding box center [447, 599] width 59 height 16
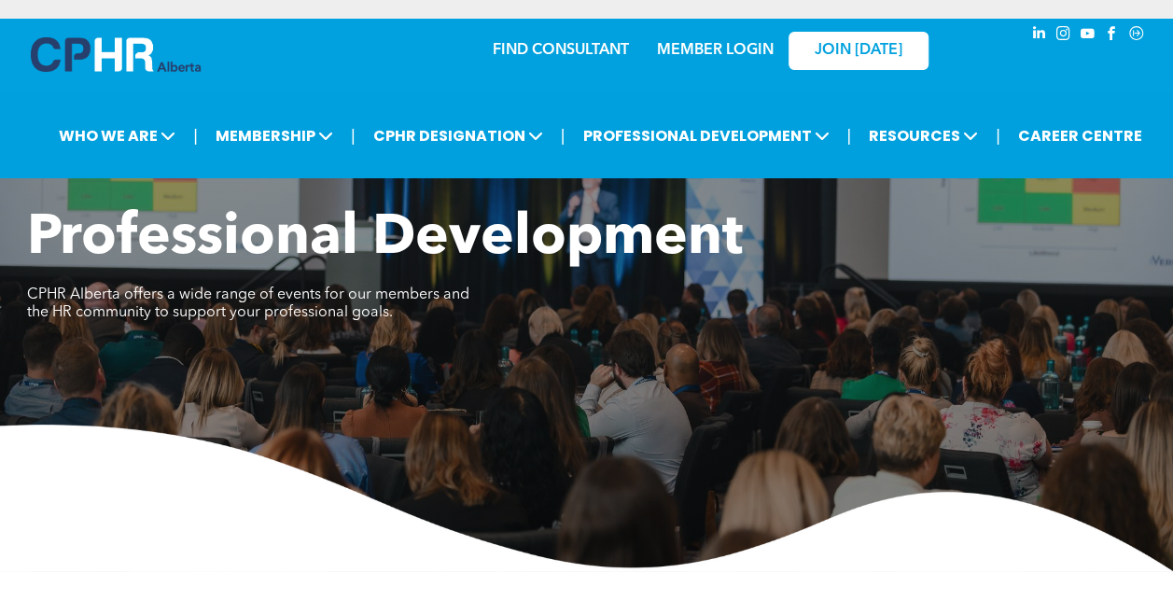
click at [726, 50] on link "MEMBER LOGIN" at bounding box center [715, 50] width 117 height 15
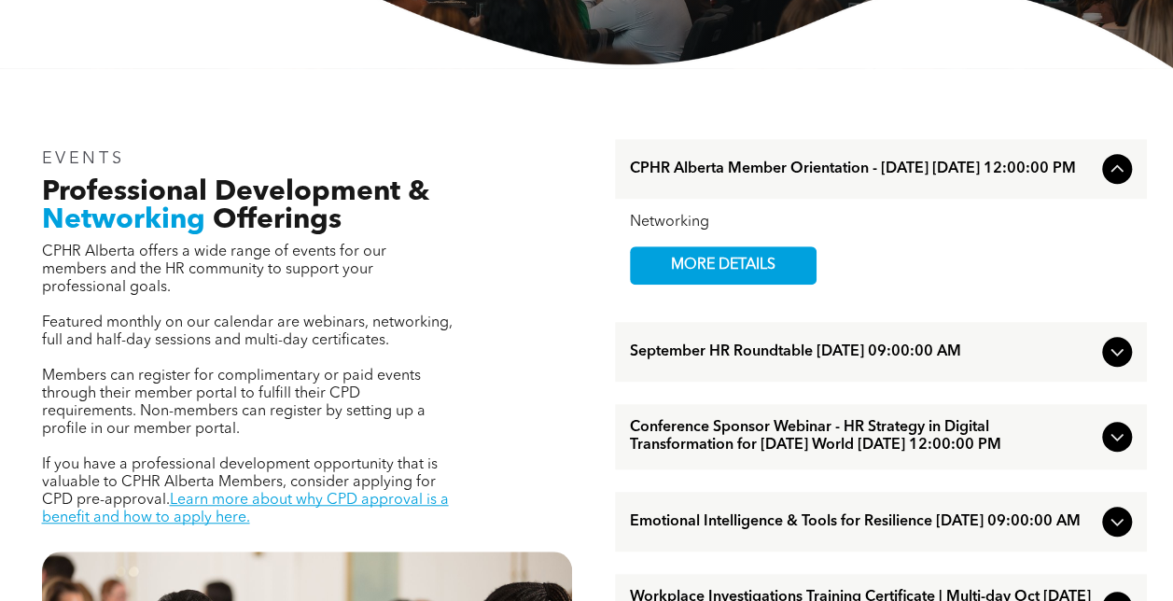
scroll to position [560, 0]
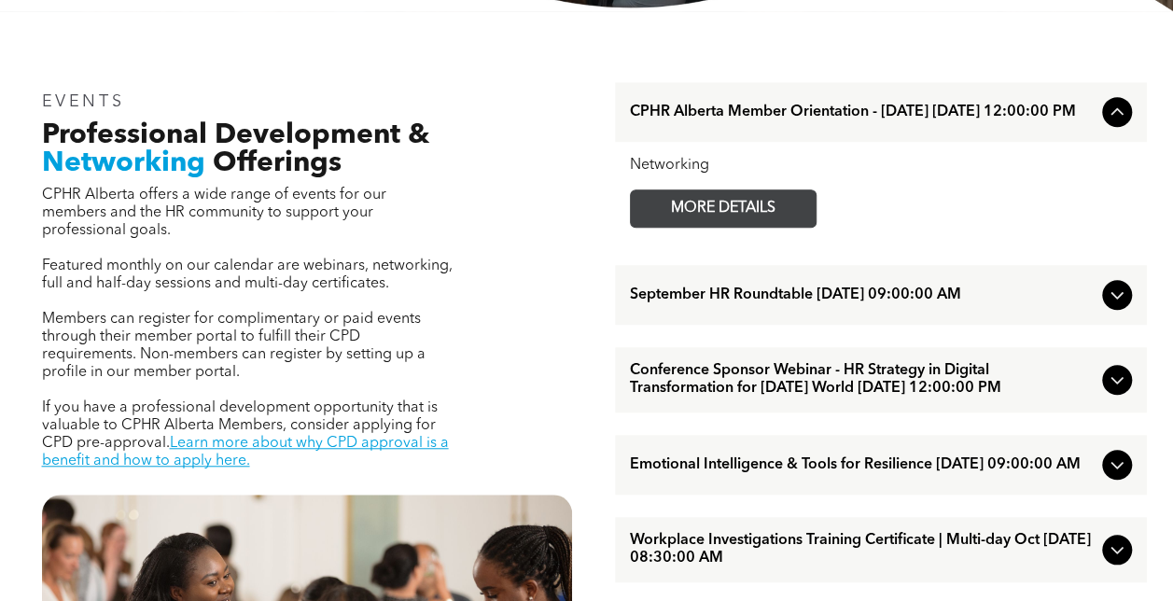
click at [790, 218] on span "MORE DETAILS" at bounding box center [722, 208] width 147 height 36
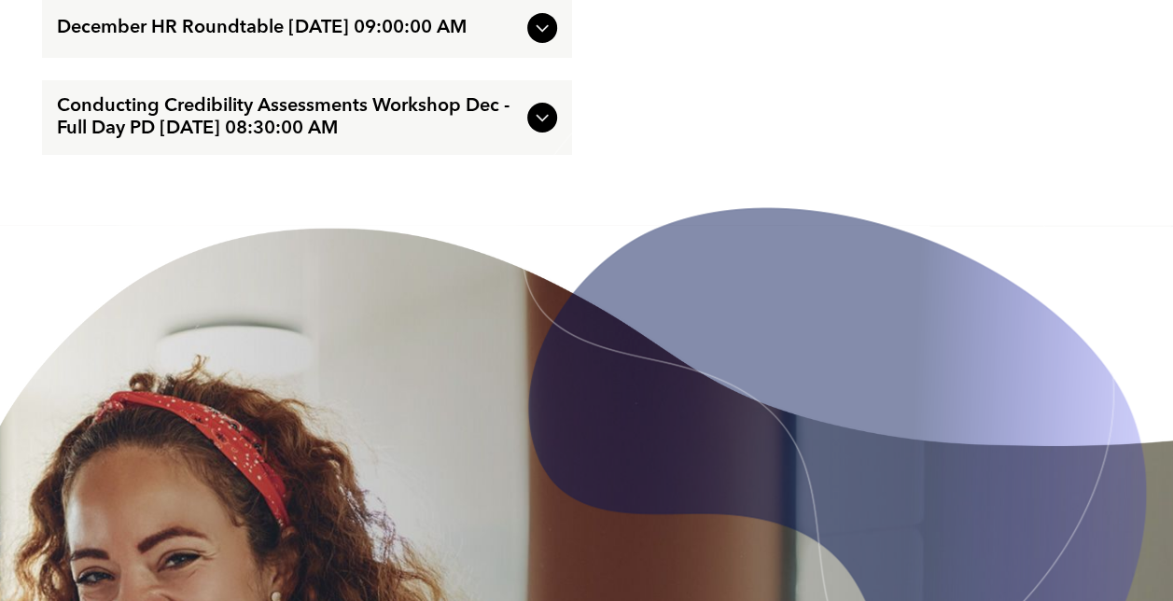
scroll to position [3266, 0]
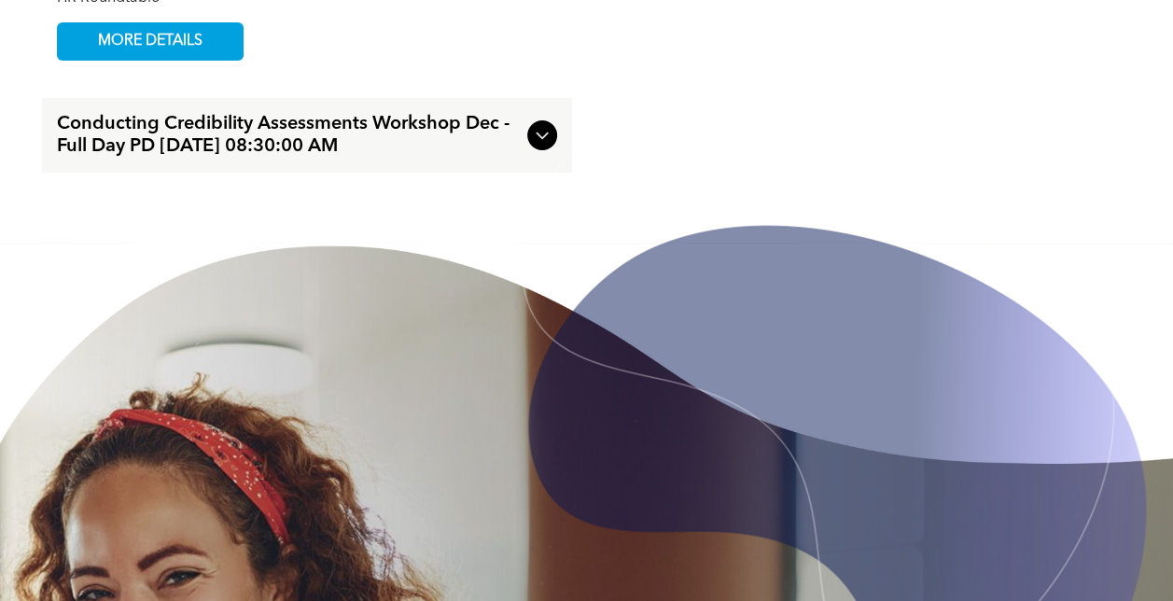
scroll to position [3165, 0]
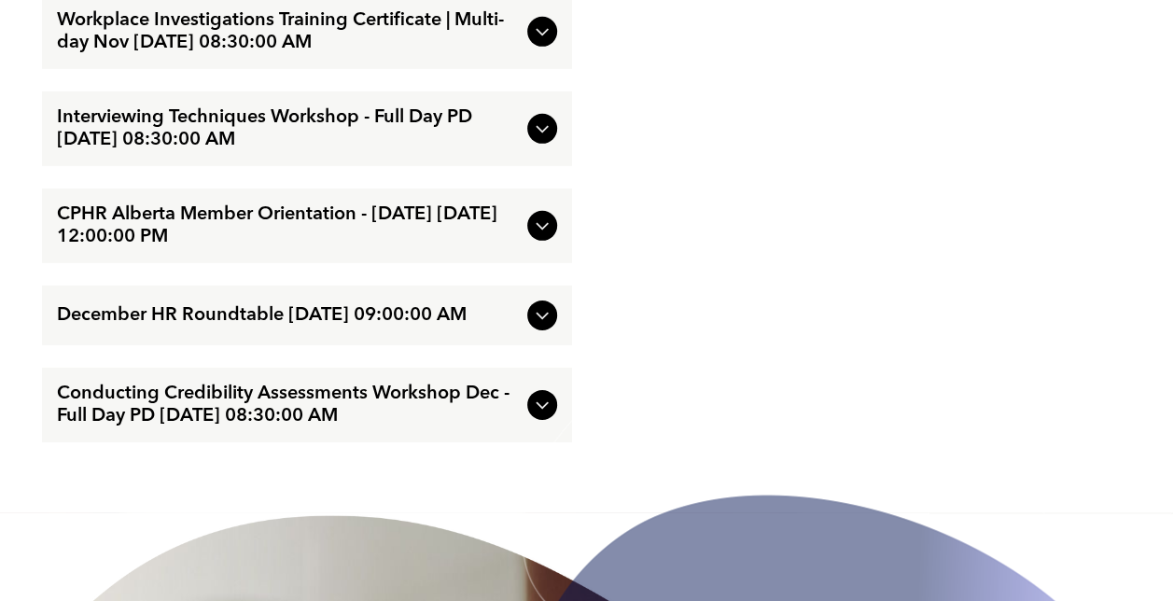
scroll to position [2792, 0]
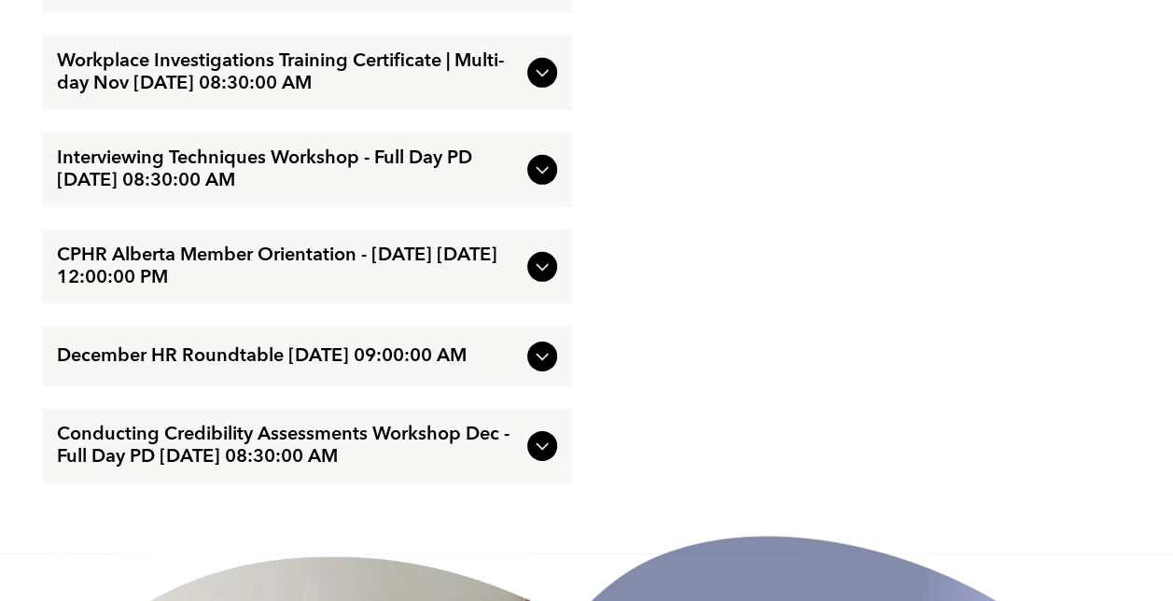
click at [315, 95] on span "Workplace Investigations Training Certificate | Multi-day Nov [DATE] 08:30:00 AM" at bounding box center [288, 72] width 463 height 45
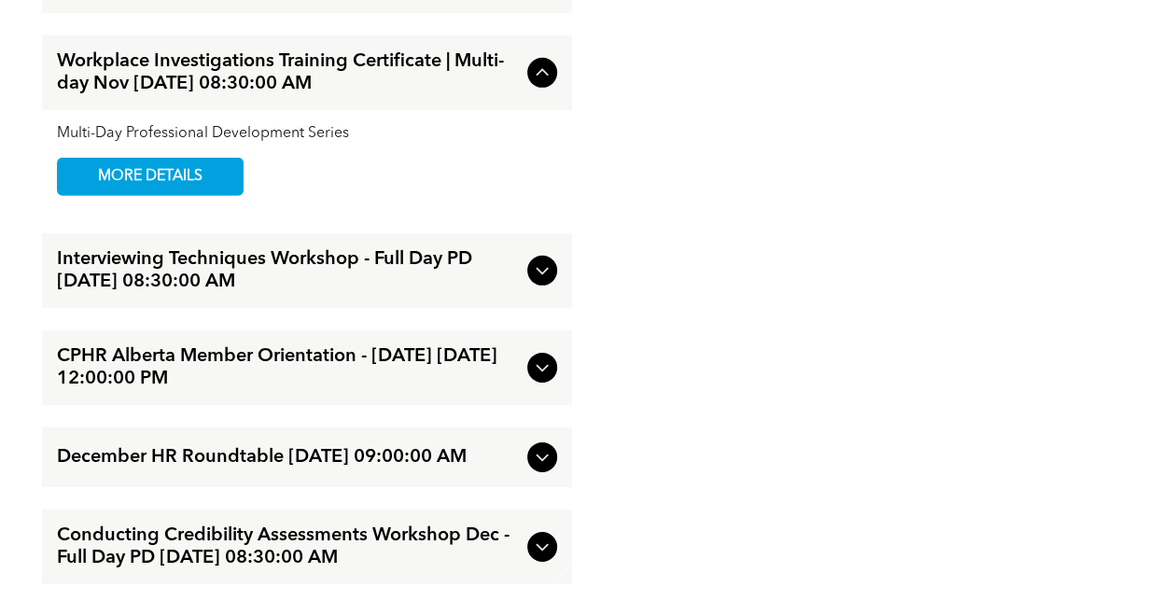
click at [315, 95] on span "Workplace Investigations Training Certificate | Multi-day Nov [DATE] 08:30:00 AM" at bounding box center [288, 72] width 463 height 45
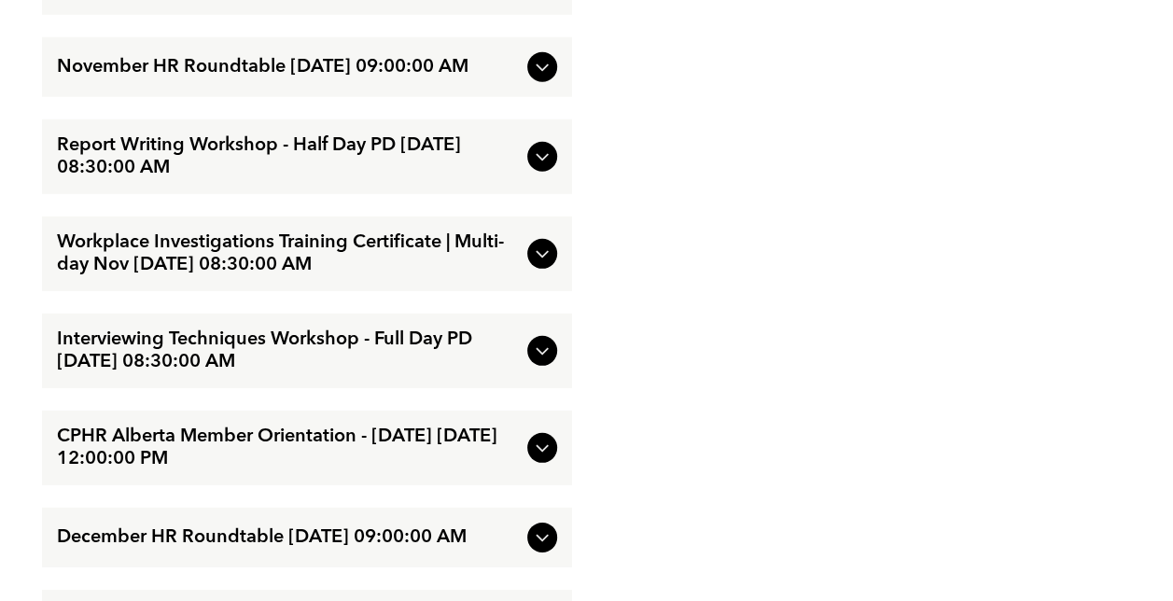
scroll to position [2512, 0]
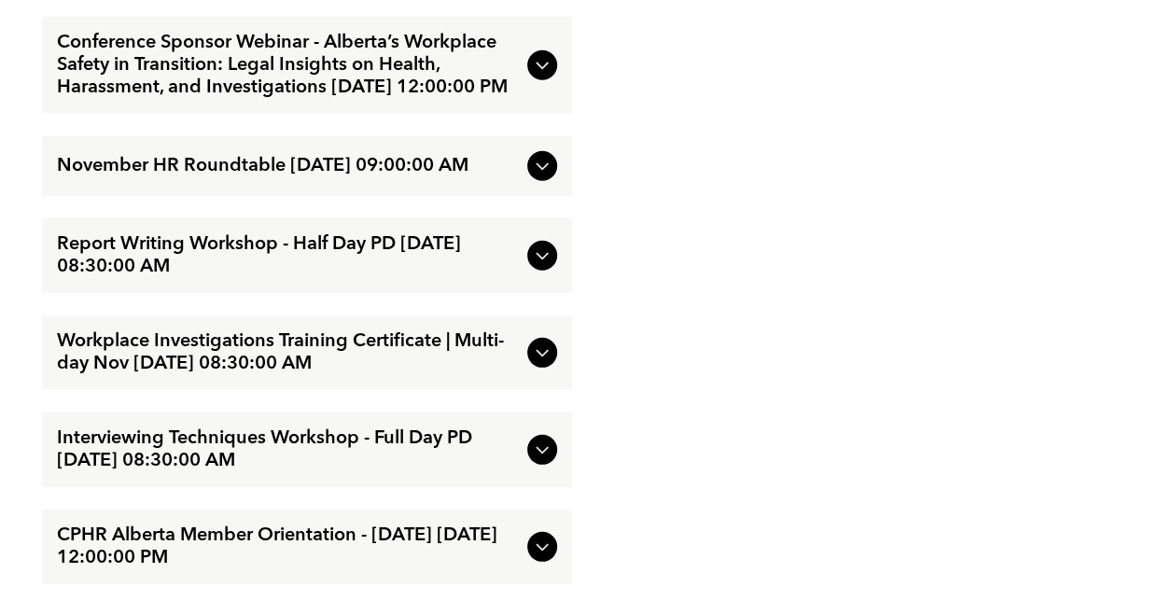
click at [310, 177] on span "November HR Roundtable [DATE] 09:00:00 AM" at bounding box center [288, 166] width 463 height 22
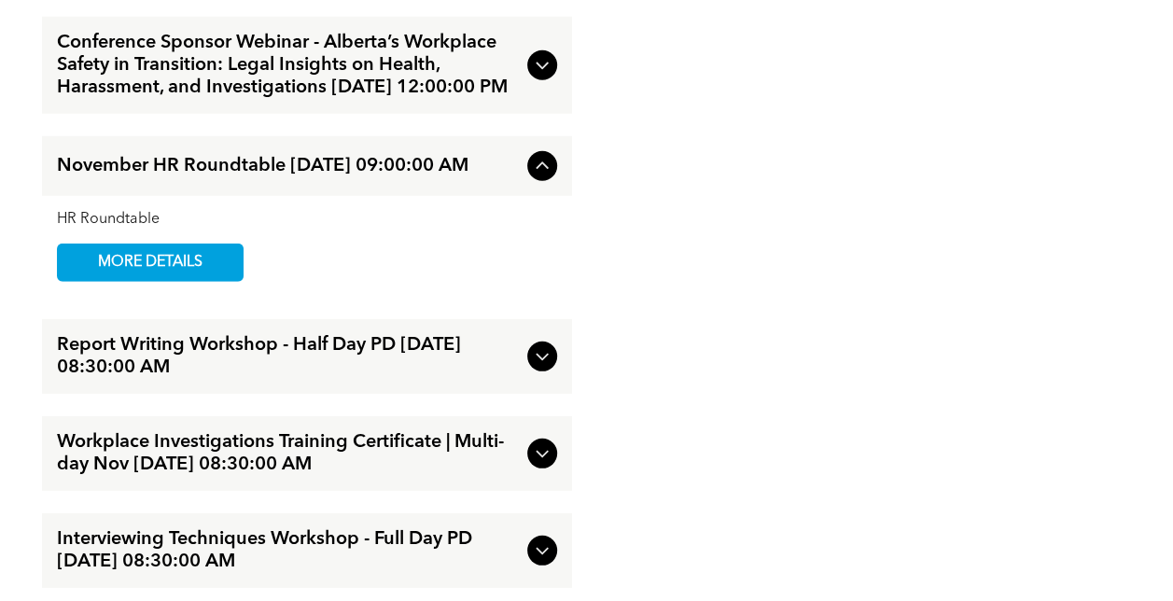
click at [310, 177] on span "November HR Roundtable [DATE] 09:00:00 AM" at bounding box center [288, 166] width 463 height 22
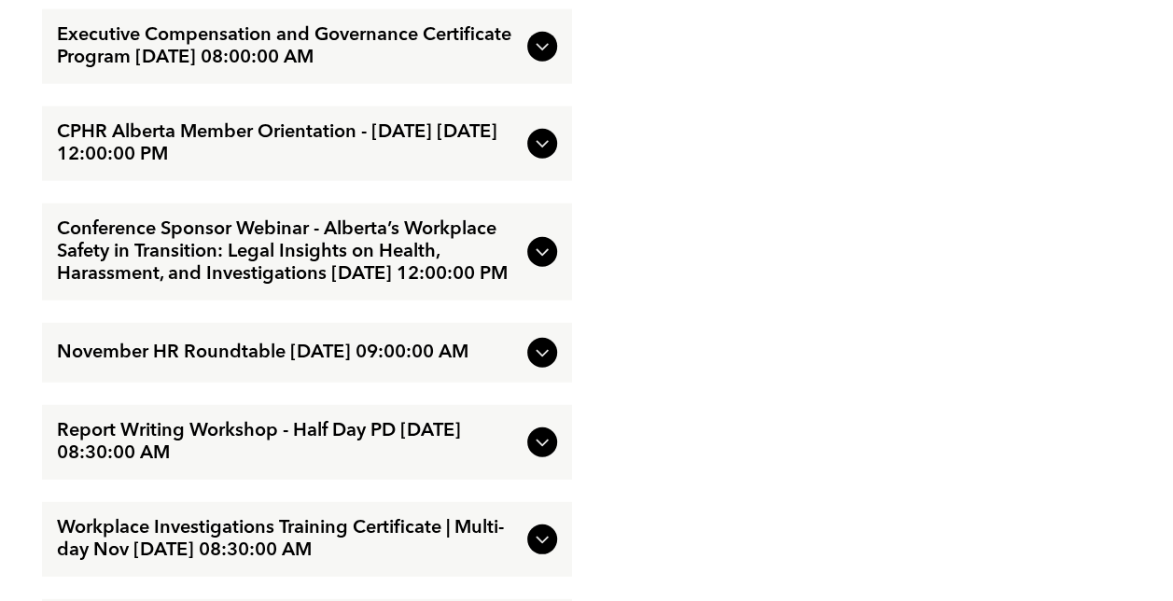
scroll to position [2232, 0]
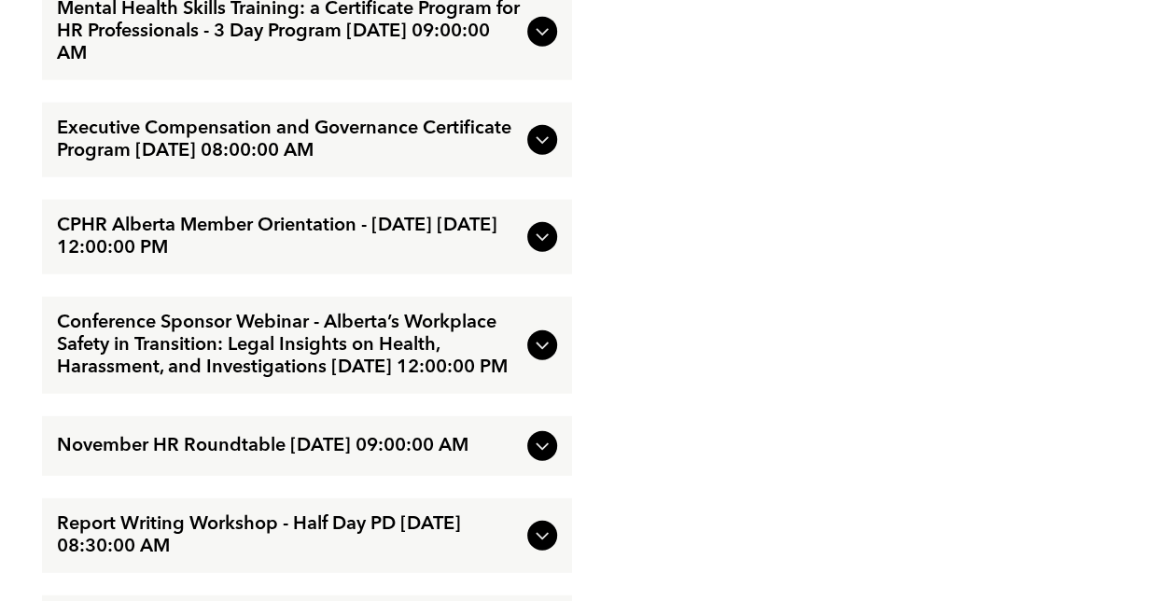
click at [369, 162] on span "Executive Compensation and Governance Certificate Program [DATE] 08:00:00 AM" at bounding box center [288, 140] width 463 height 45
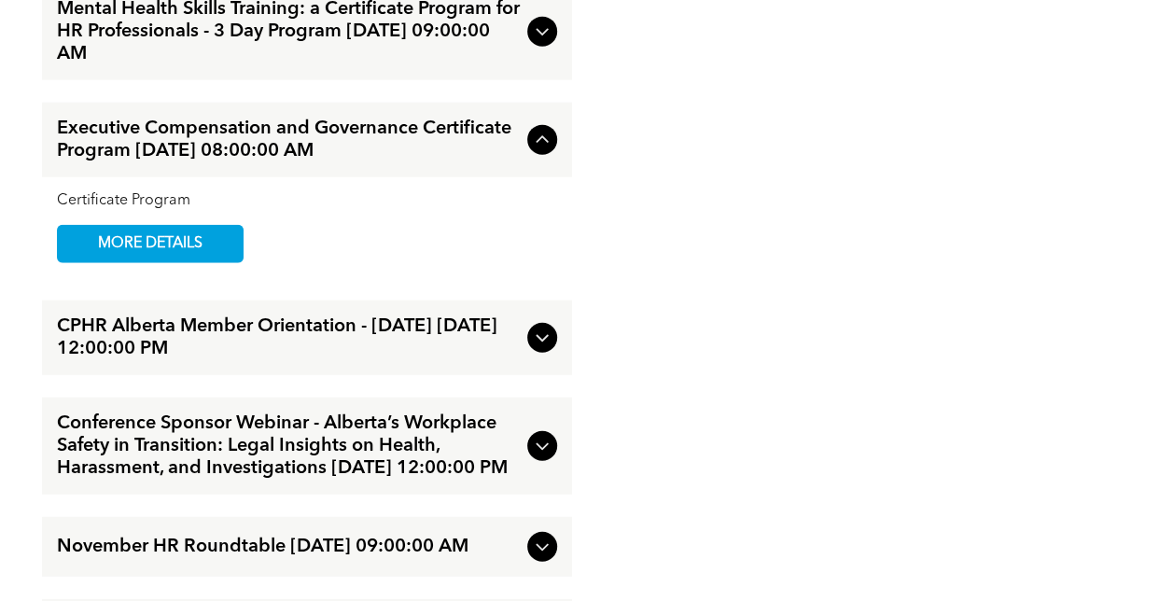
click at [369, 162] on span "Executive Compensation and Governance Certificate Program [DATE] 08:00:00 AM" at bounding box center [288, 140] width 463 height 45
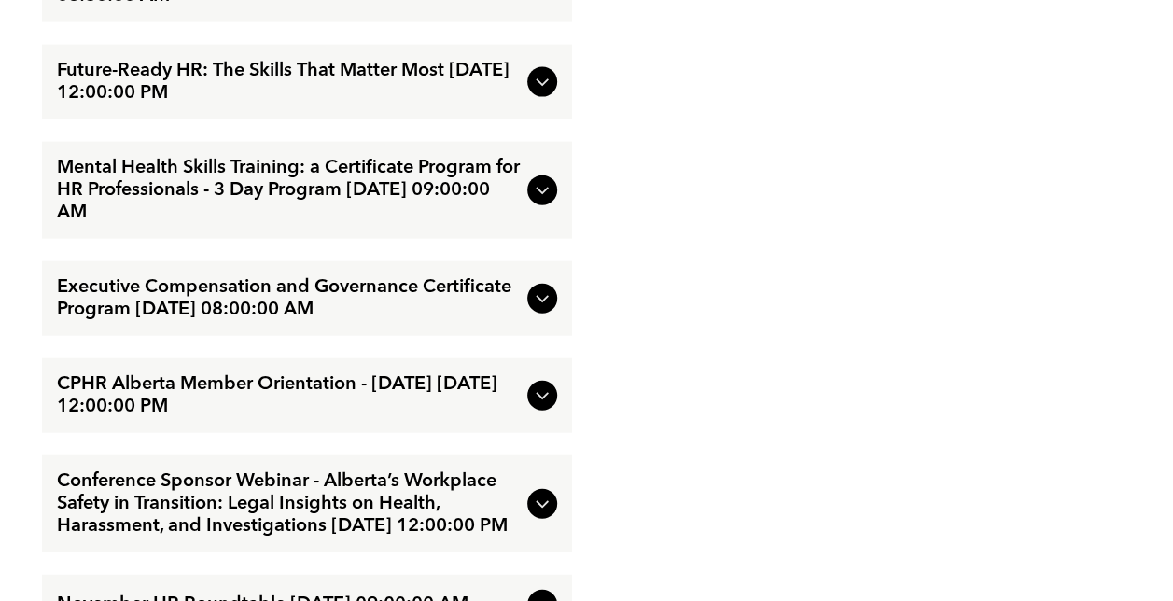
scroll to position [2045, 0]
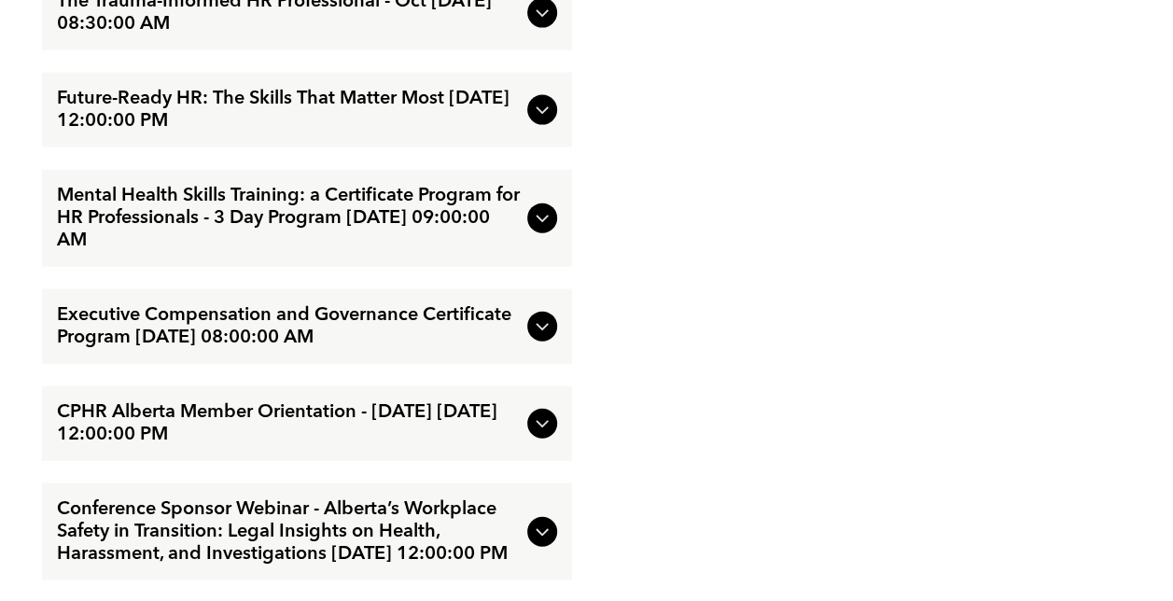
click at [369, 132] on span "Future-Ready HR: The Skills That Matter Most [DATE] 12:00:00 PM" at bounding box center [288, 110] width 463 height 45
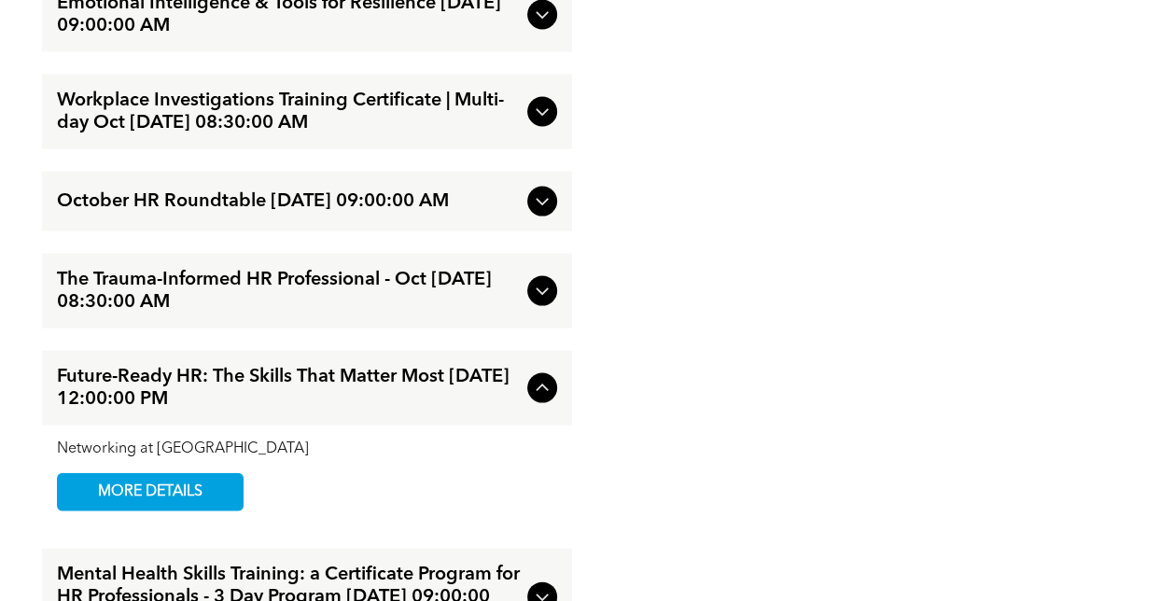
scroll to position [1765, 0]
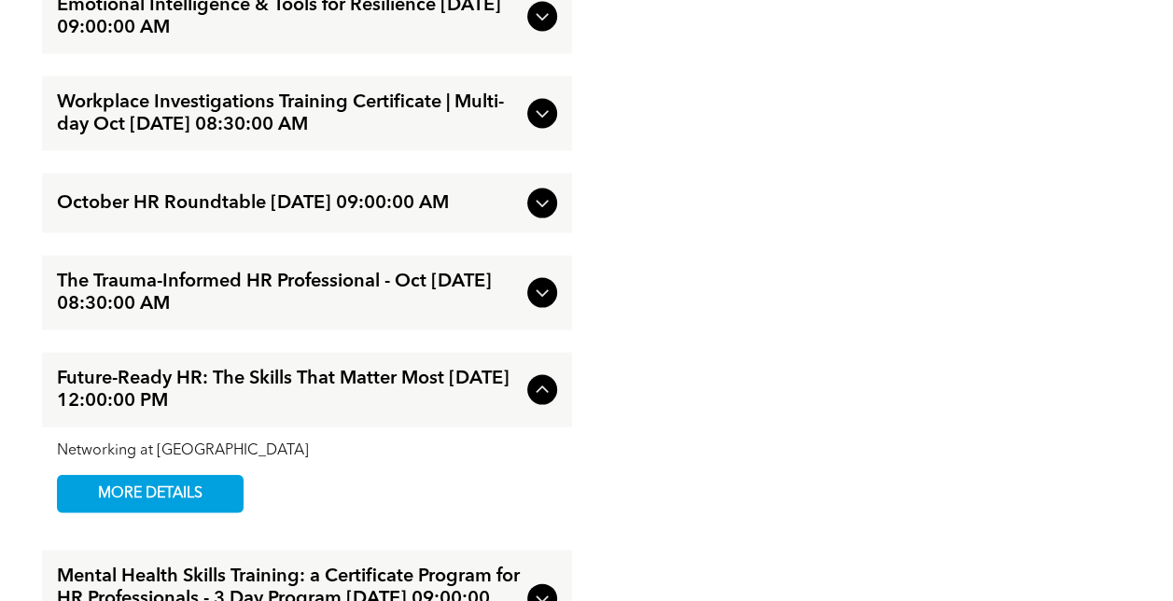
click at [373, 315] on span "The Trauma-Informed HR Professional - Oct [DATE] 08:30:00 AM" at bounding box center [288, 293] width 463 height 45
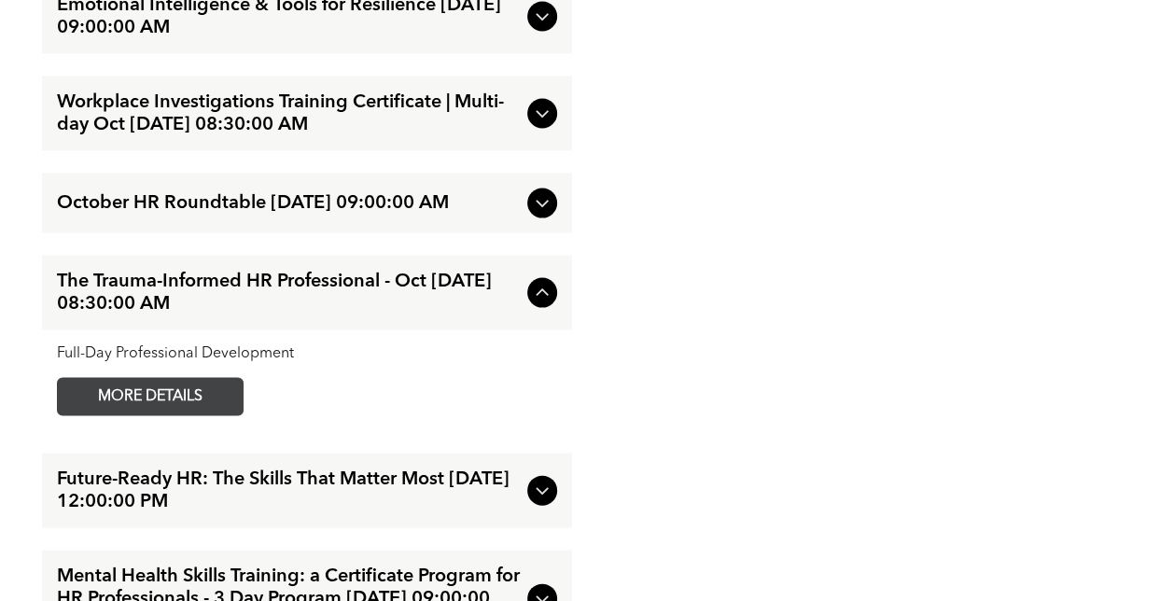
click at [210, 415] on span "MORE DETAILS" at bounding box center [150, 397] width 147 height 36
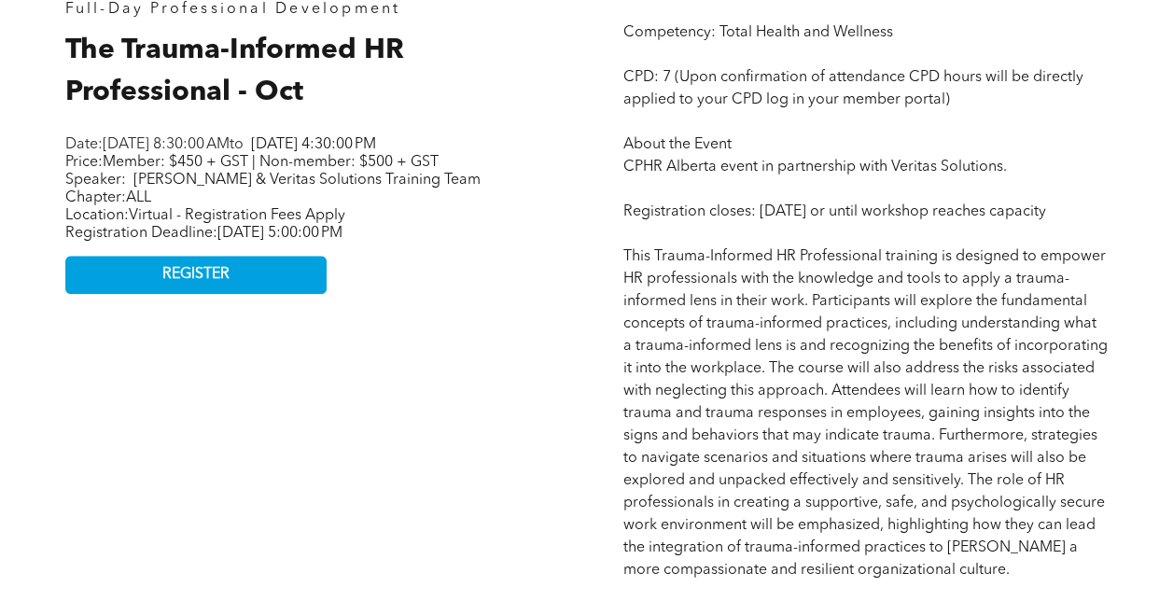
scroll to position [840, 0]
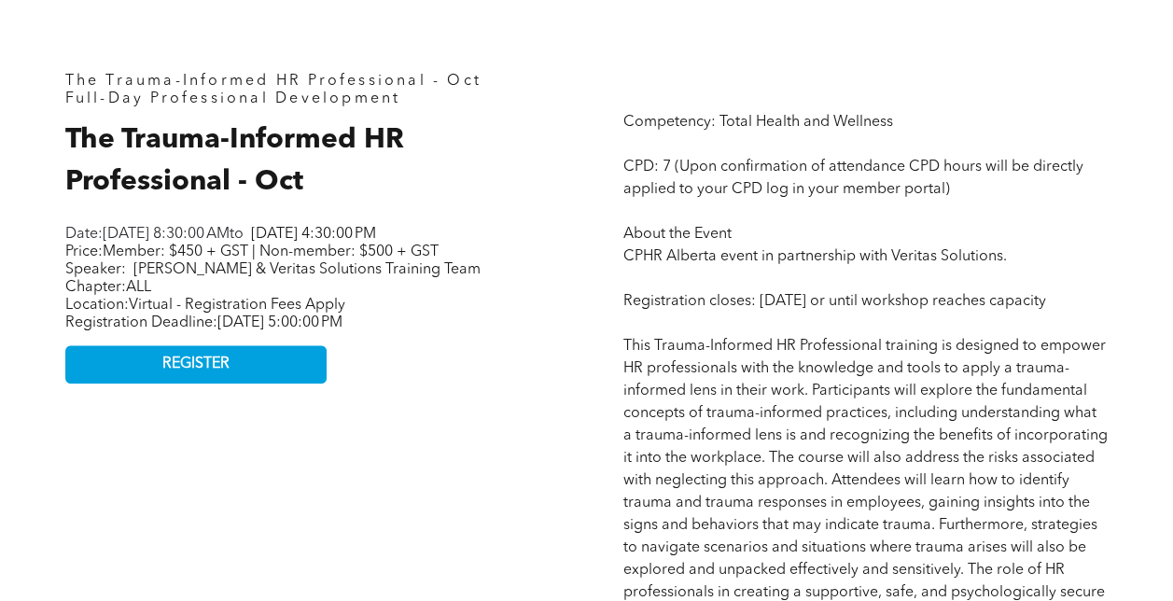
scroll to position [746, 0]
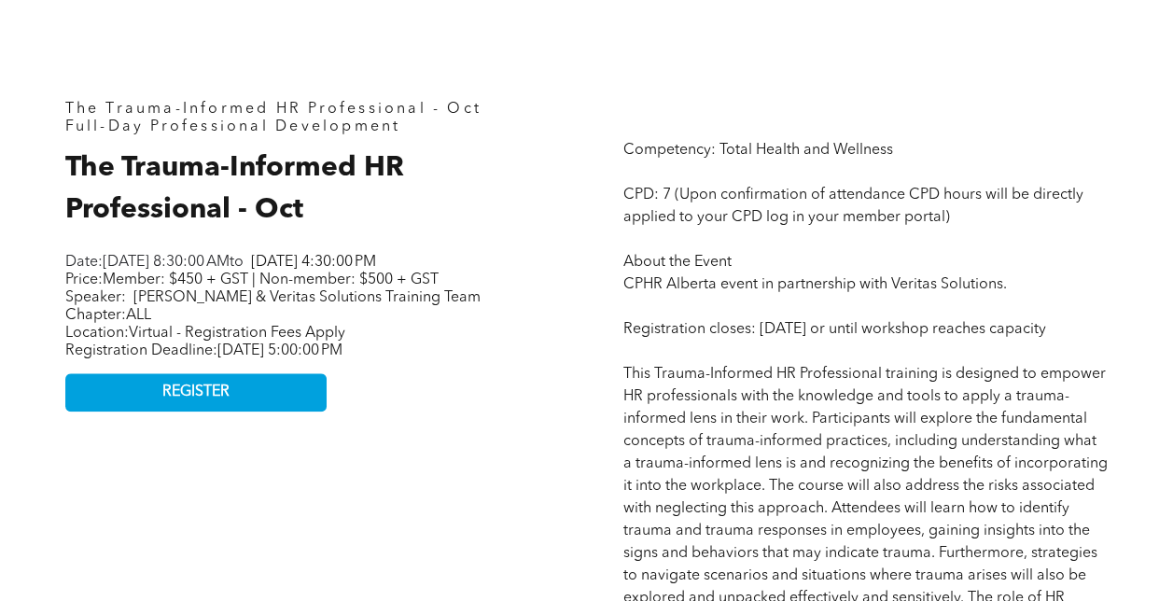
click at [298, 222] on span "The Trauma-Informed HR Professional - Oct" at bounding box center [234, 189] width 339 height 70
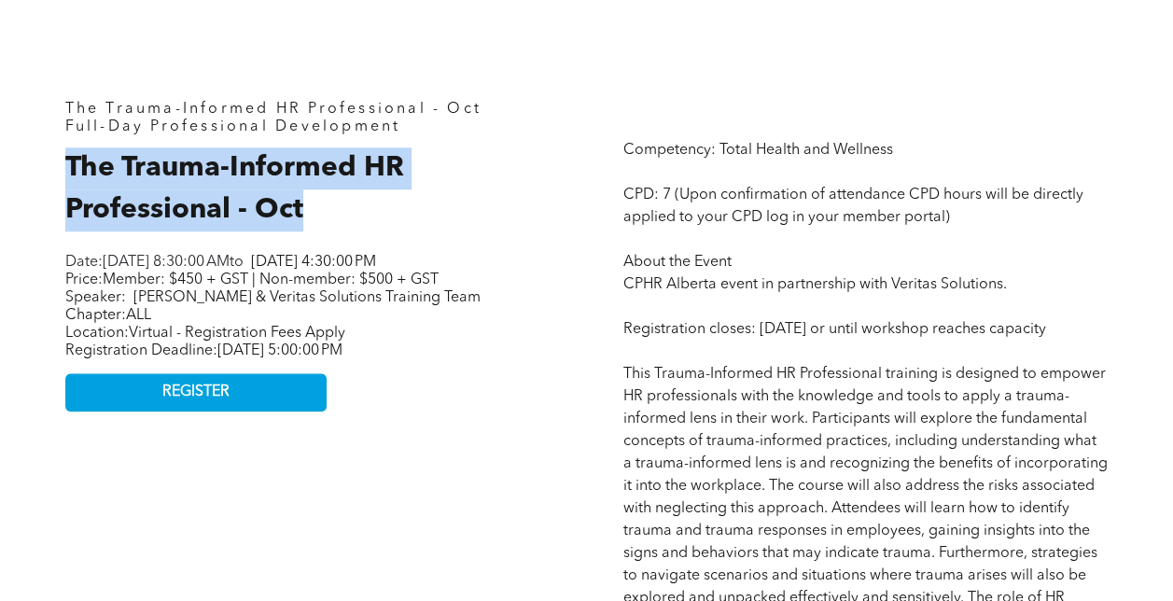
drag, startPoint x: 300, startPoint y: 220, endPoint x: 47, endPoint y: 176, distance: 257.6
copy span "The Trauma-Informed HR Professional - Oct"
click at [420, 231] on h2 "The Trauma-Informed HR Professional - Oct" at bounding box center [307, 189] width 485 height 84
drag, startPoint x: 352, startPoint y: 218, endPoint x: 58, endPoint y: 174, distance: 297.2
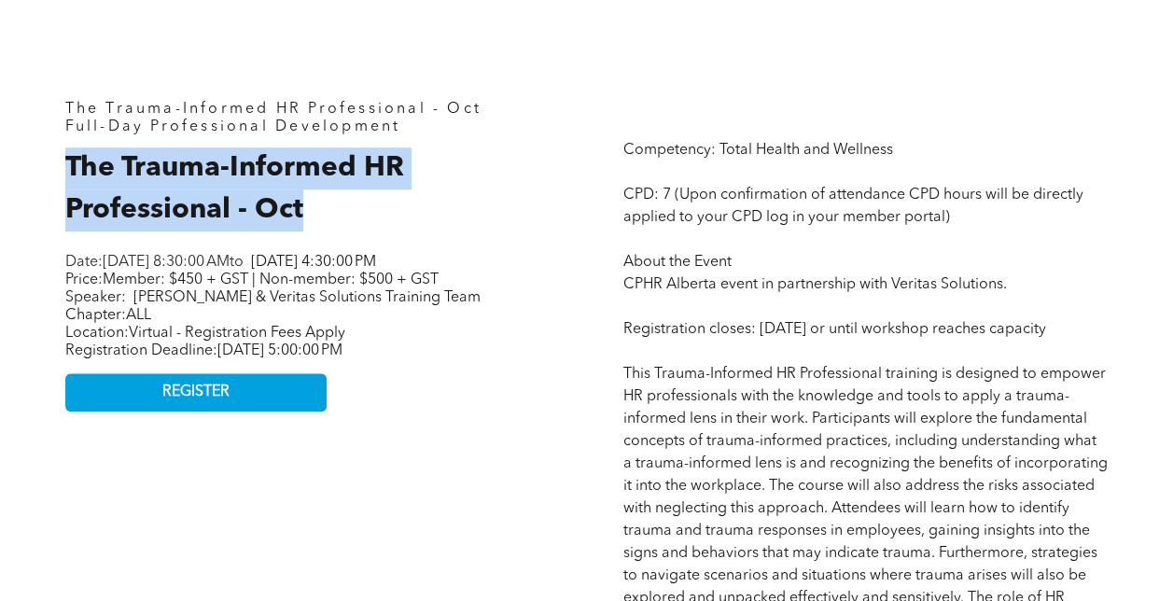
copy span "The Trauma-Informed HR Professional - Oct"
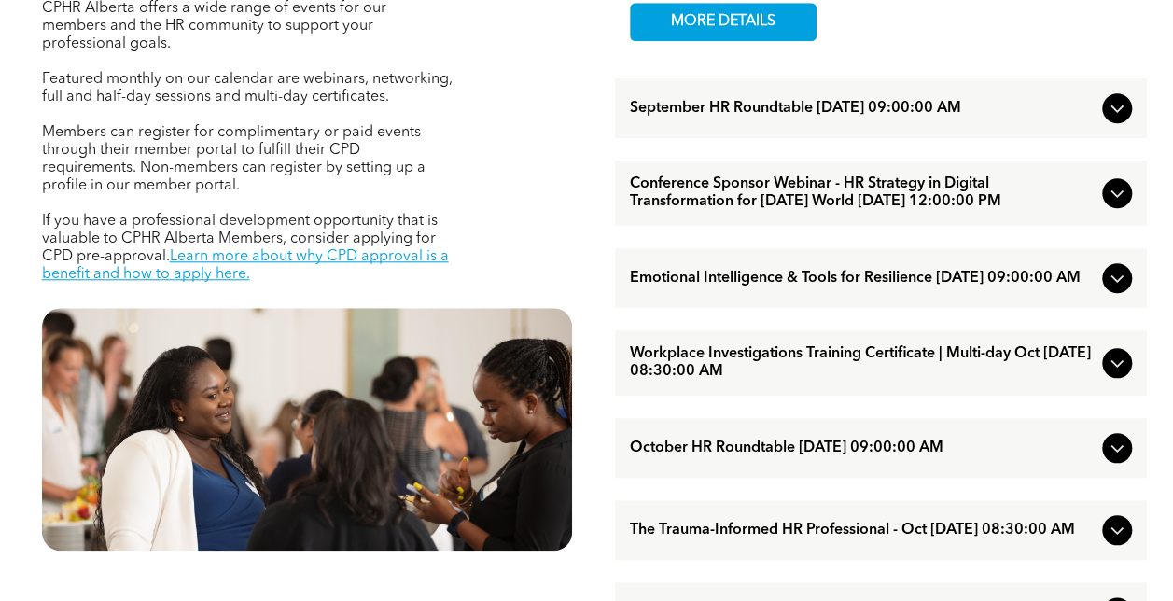
scroll to position [840, 0]
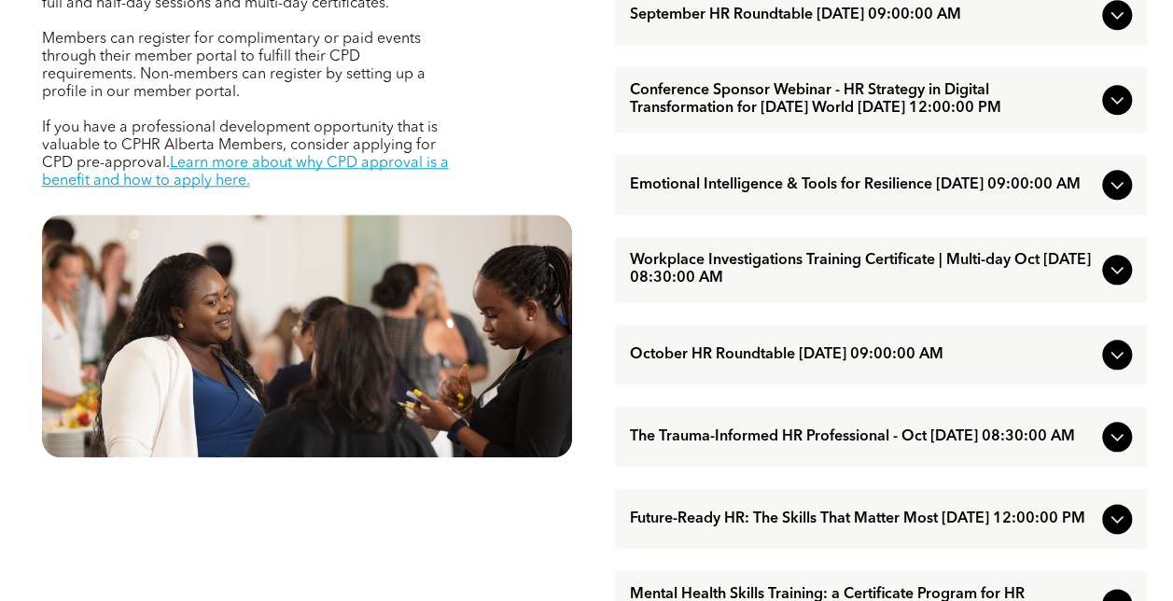
click at [751, 446] on span "The Trauma-Informed HR Professional - Oct [DATE] 08:30:00 AM" at bounding box center [862, 437] width 465 height 18
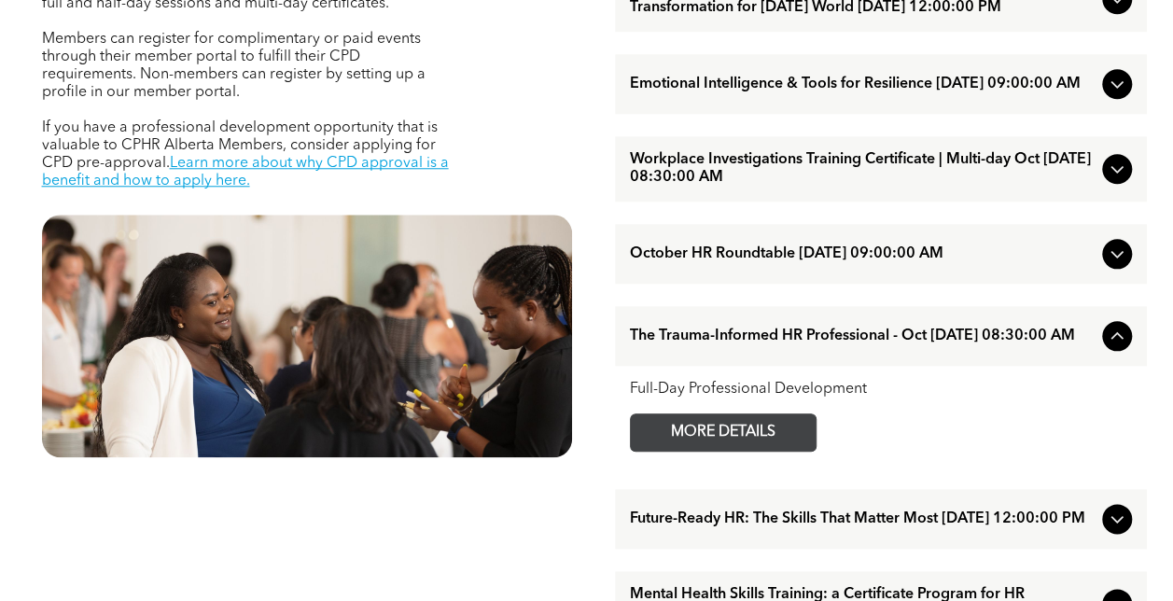
click at [714, 451] on span "MORE DETAILS" at bounding box center [722, 432] width 147 height 36
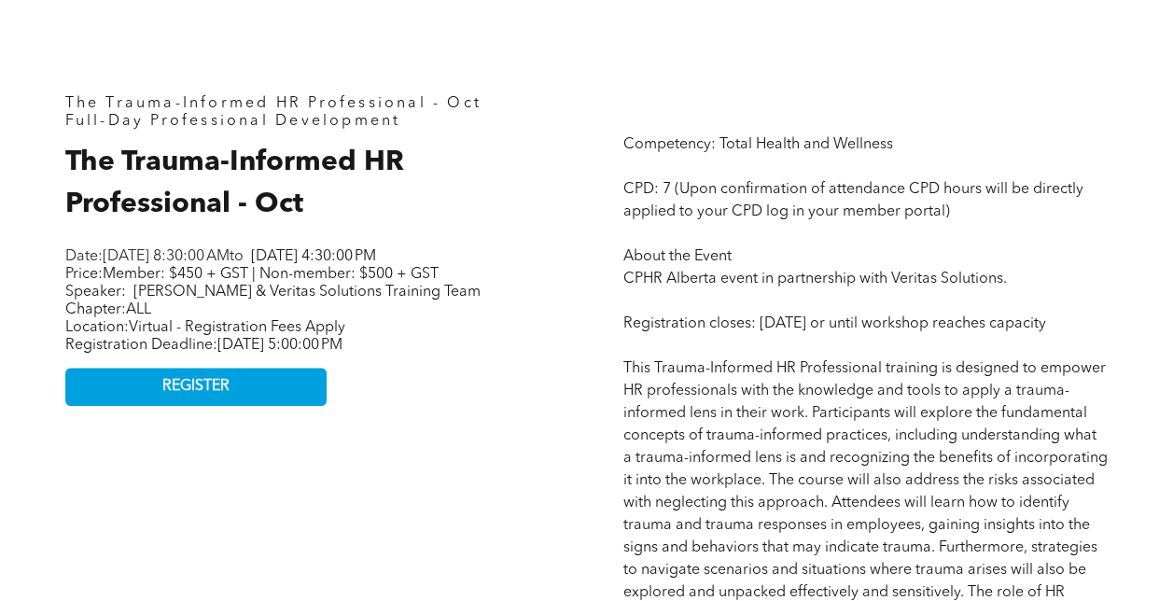
scroll to position [933, 0]
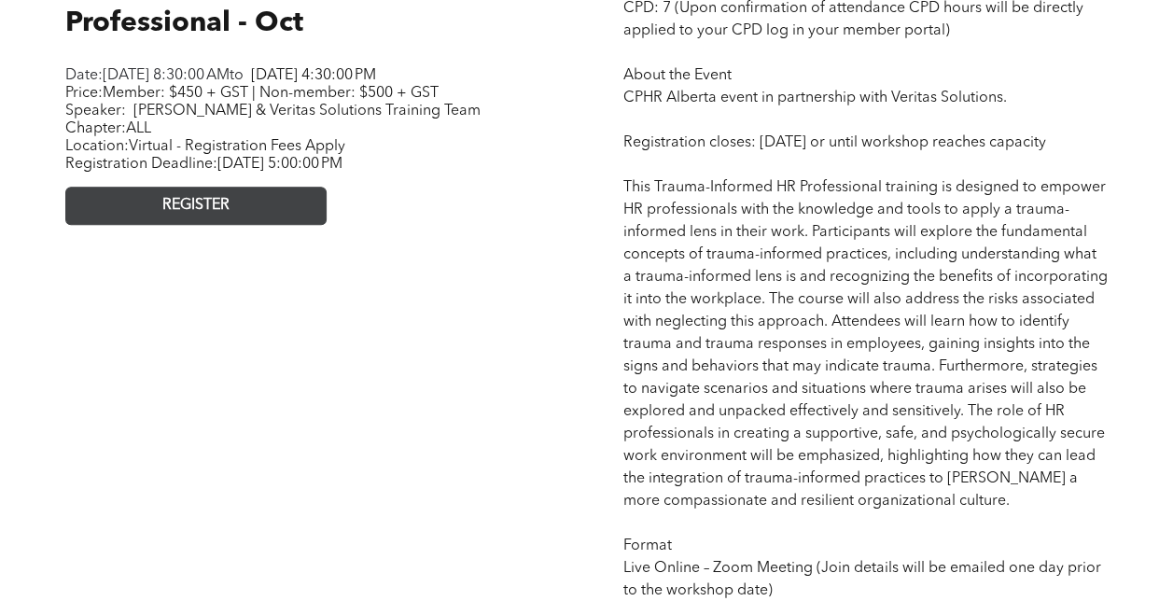
click at [260, 225] on link "REGISTER" at bounding box center [195, 206] width 261 height 38
